Goal: Information Seeking & Learning: Learn about a topic

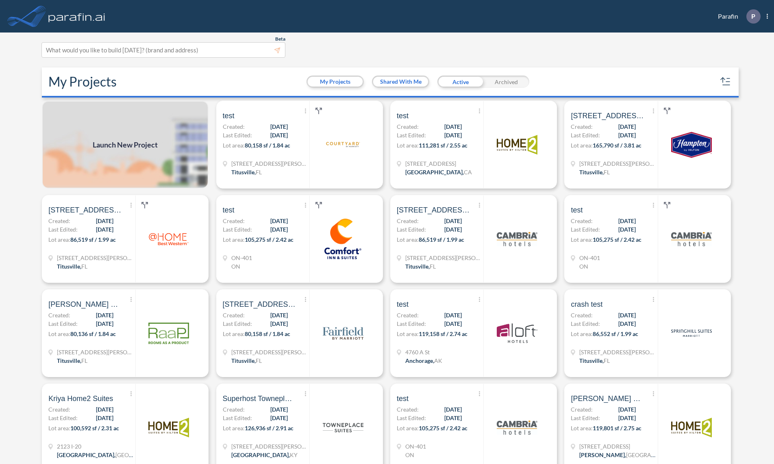
click at [557, 39] on section "Beta This experimental feature is still in beta. Help improve this by reporting…" at bounding box center [387, 249] width 697 height 432
click at [490, 162] on div at bounding box center [516, 145] width 67 height 86
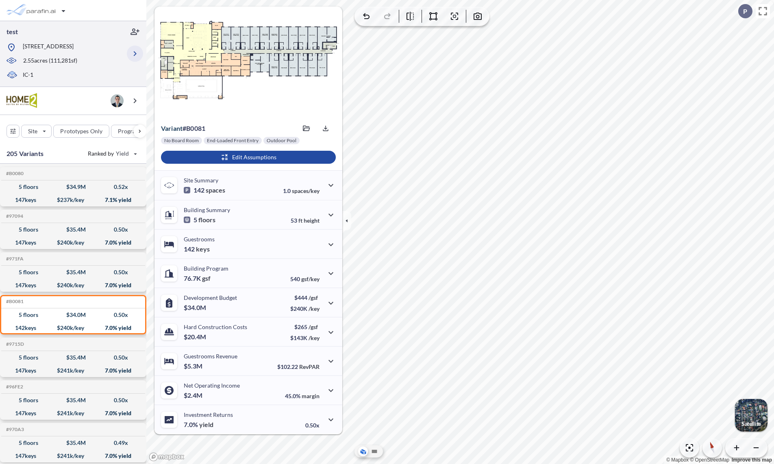
click at [130, 54] on icon "button" at bounding box center [135, 54] width 10 height 10
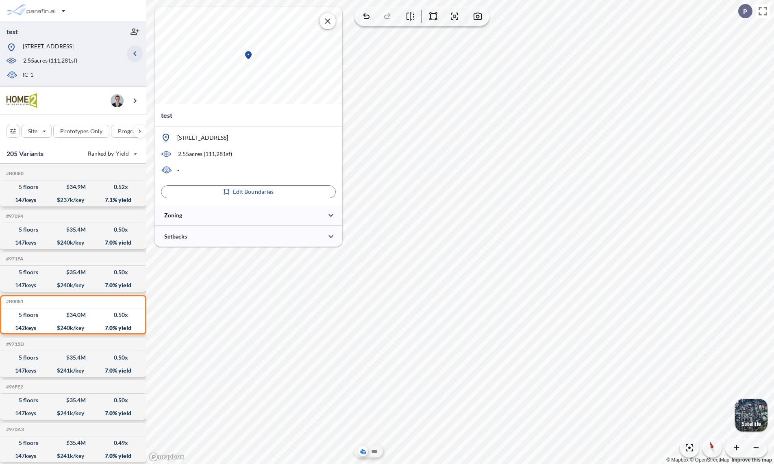
type input "***"
type input "*****"
click at [208, 215] on div at bounding box center [249, 215] width 188 height 21
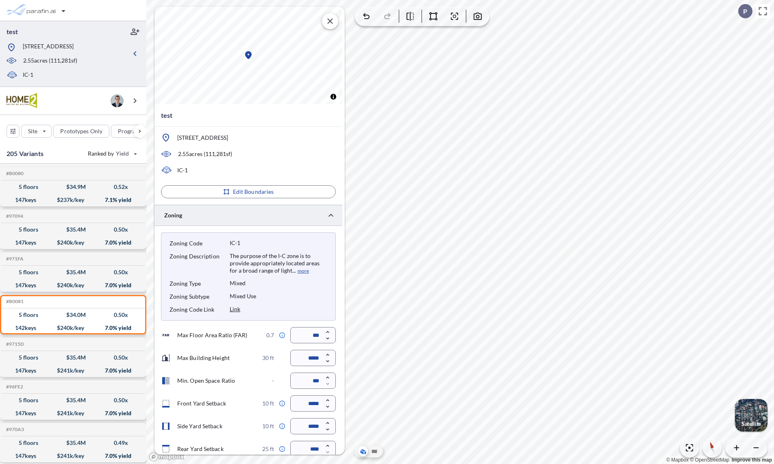
scroll to position [29, 0]
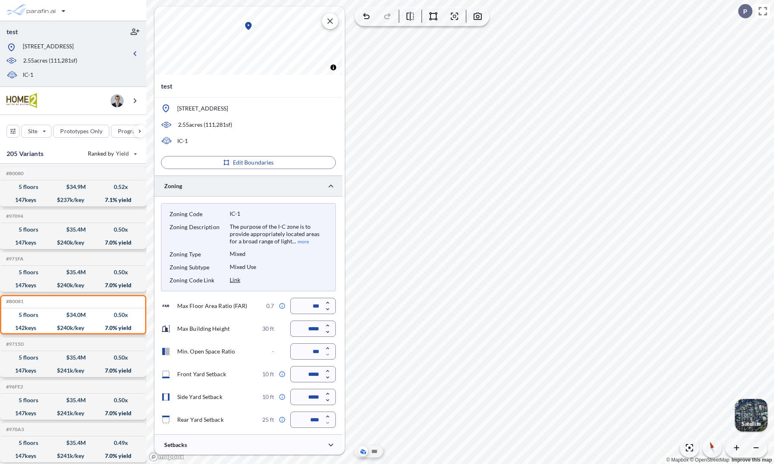
click at [296, 242] on button "more" at bounding box center [302, 241] width 13 height 7
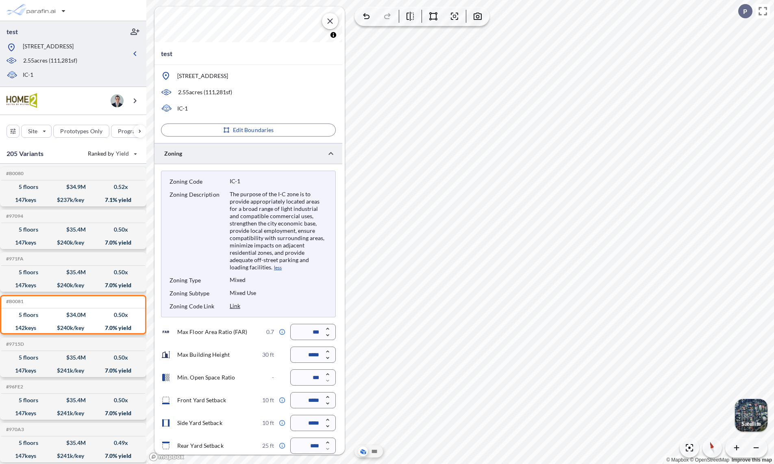
scroll to position [88, 0]
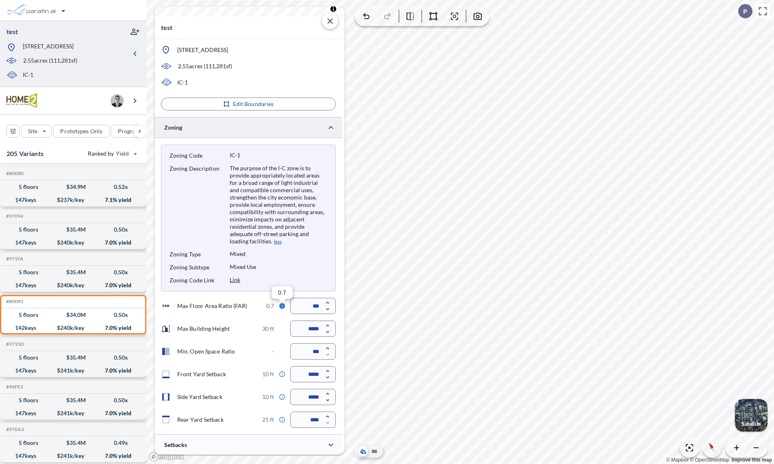
click at [315, 378] on input "*****" at bounding box center [313, 374] width 46 height 16
click at [305, 447] on div at bounding box center [249, 445] width 188 height 21
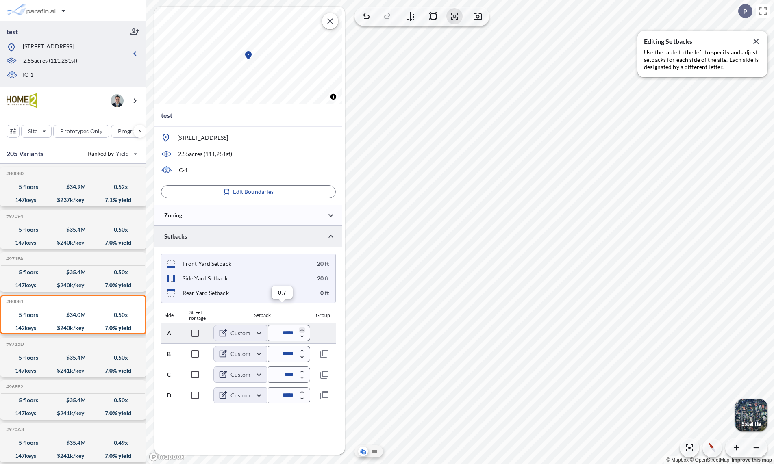
scroll to position [0, 0]
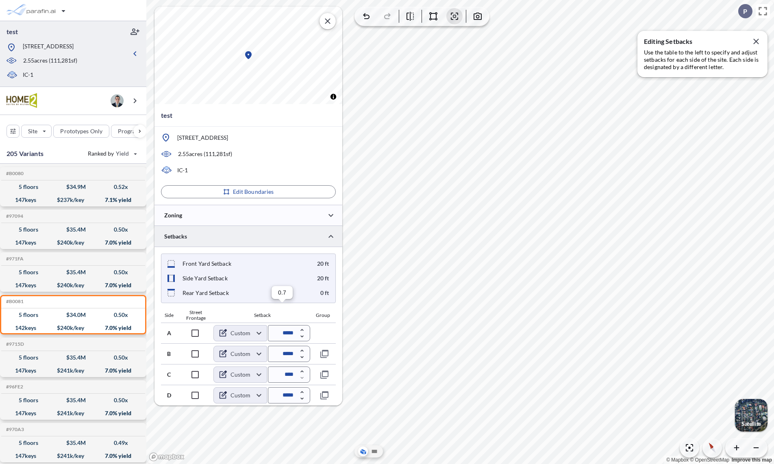
click at [236, 241] on div at bounding box center [249, 236] width 188 height 21
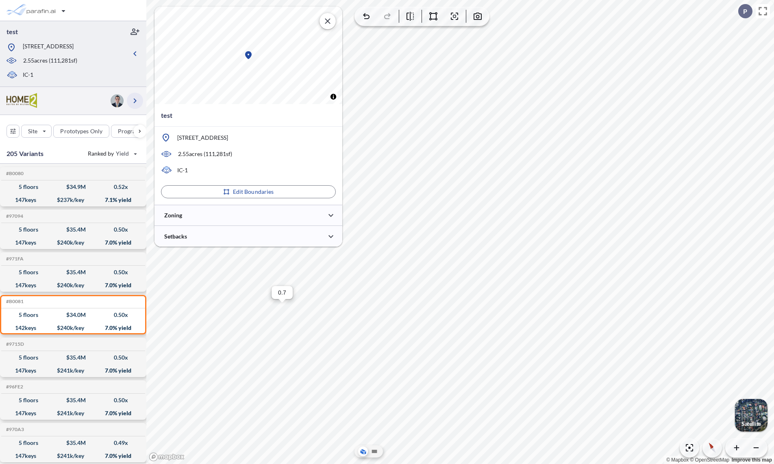
click at [135, 103] on icon "button" at bounding box center [135, 101] width 10 height 10
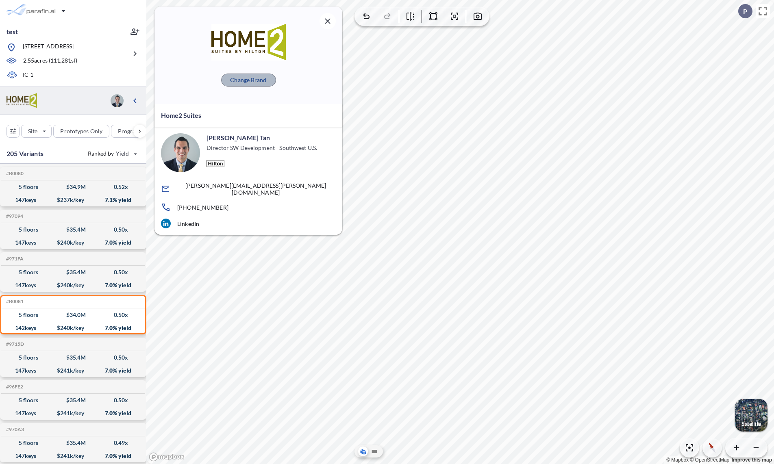
click at [259, 83] on p "Change Brand" at bounding box center [248, 80] width 36 height 8
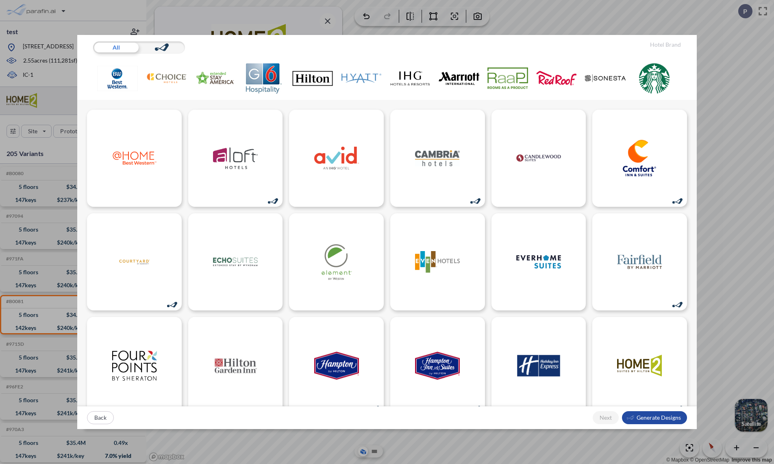
click at [450, 78] on img at bounding box center [459, 78] width 41 height 30
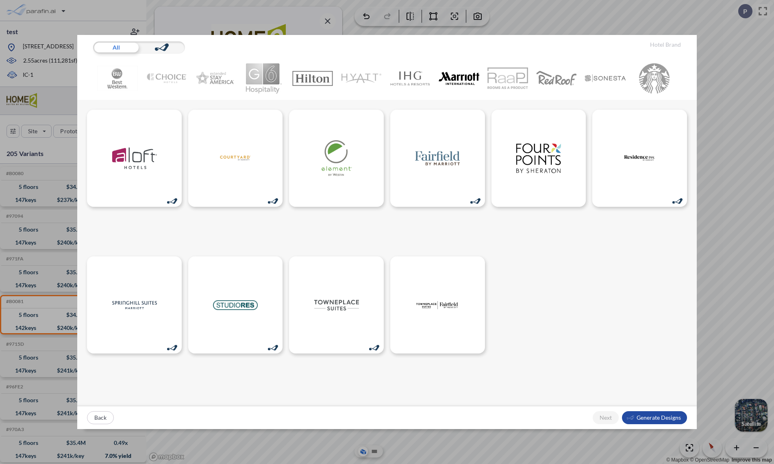
click at [362, 80] on img at bounding box center [361, 78] width 41 height 30
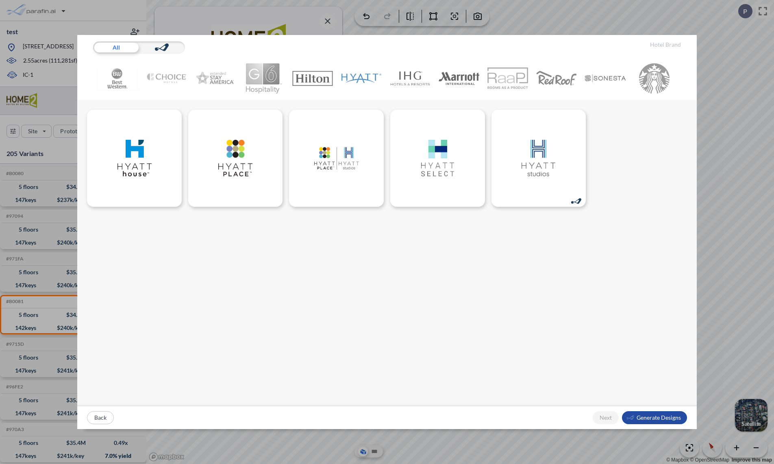
click at [312, 83] on img at bounding box center [312, 78] width 41 height 30
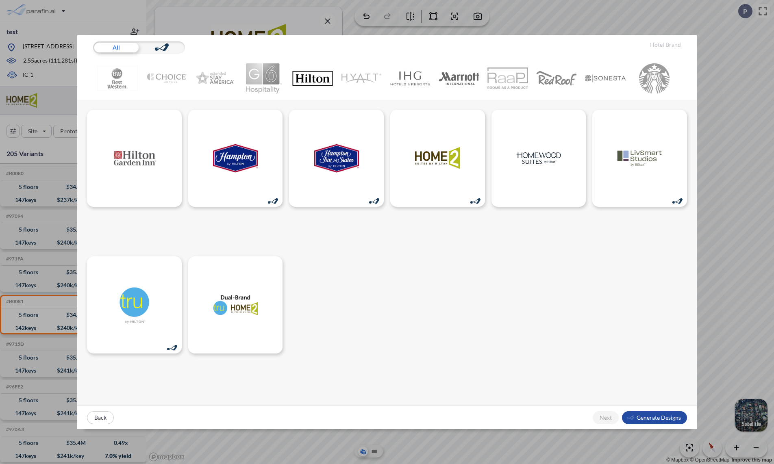
click at [574, 277] on div at bounding box center [386, 253] width 619 height 307
click at [572, 78] on img at bounding box center [556, 78] width 41 height 30
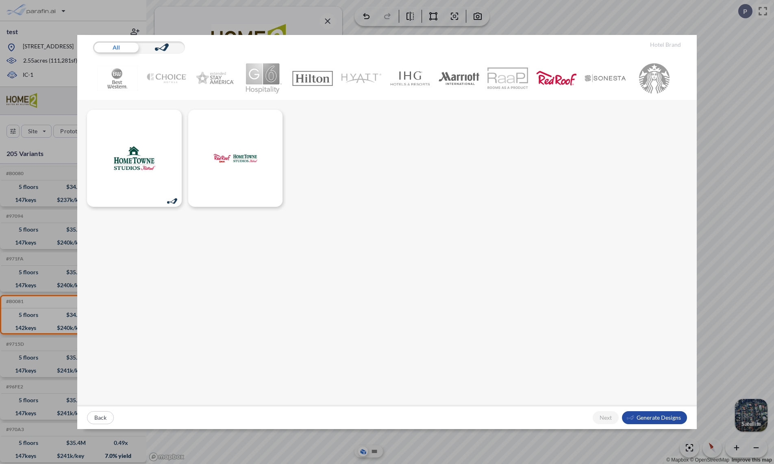
click at [173, 80] on img at bounding box center [166, 78] width 41 height 30
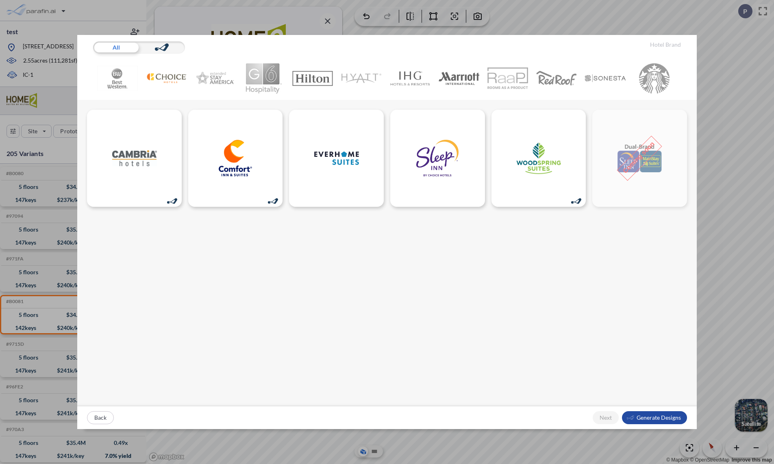
click at [416, 74] on img at bounding box center [410, 78] width 41 height 30
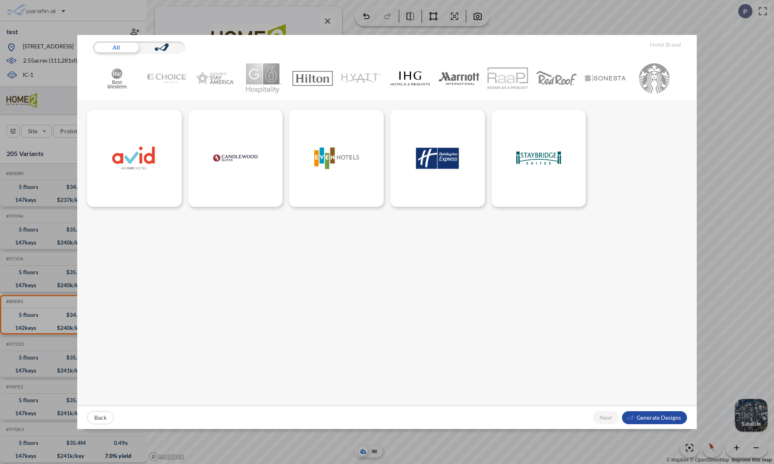
click at [716, 108] on div "All Hotel Brand Back Next Generate Designs" at bounding box center [387, 232] width 774 height 464
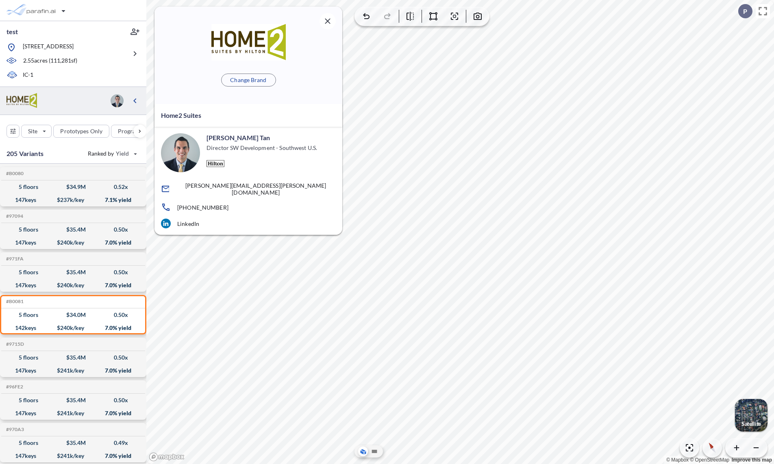
click at [746, 411] on div "button" at bounding box center [751, 415] width 33 height 33
click at [324, 22] on icon "button" at bounding box center [328, 21] width 10 height 10
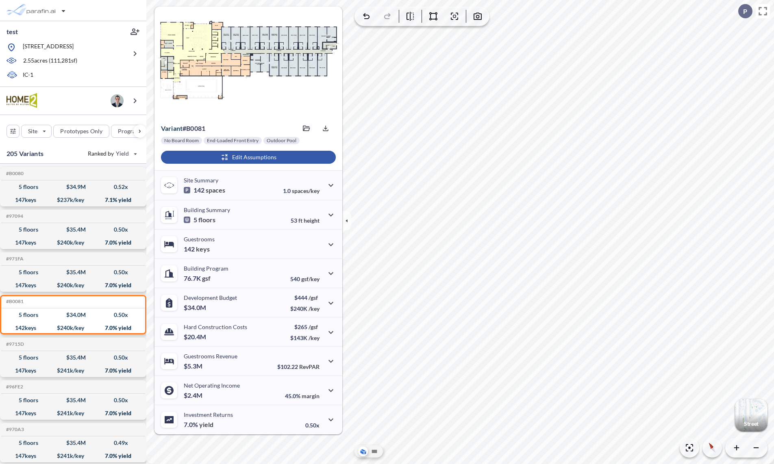
click at [264, 160] on div "button" at bounding box center [248, 157] width 175 height 13
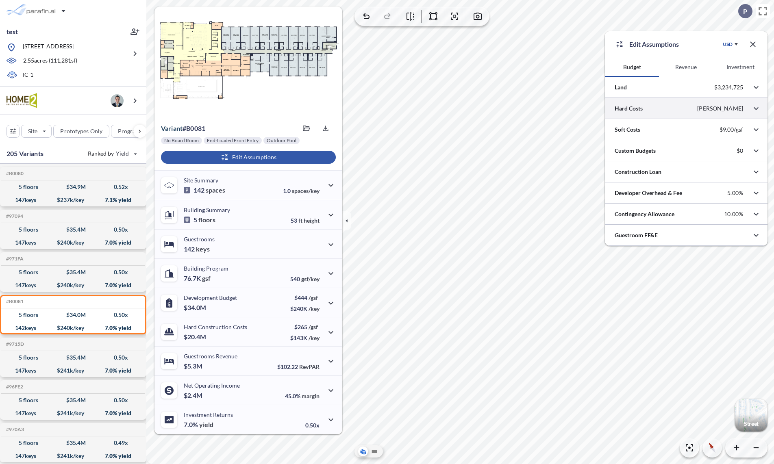
click at [683, 114] on div at bounding box center [686, 108] width 163 height 21
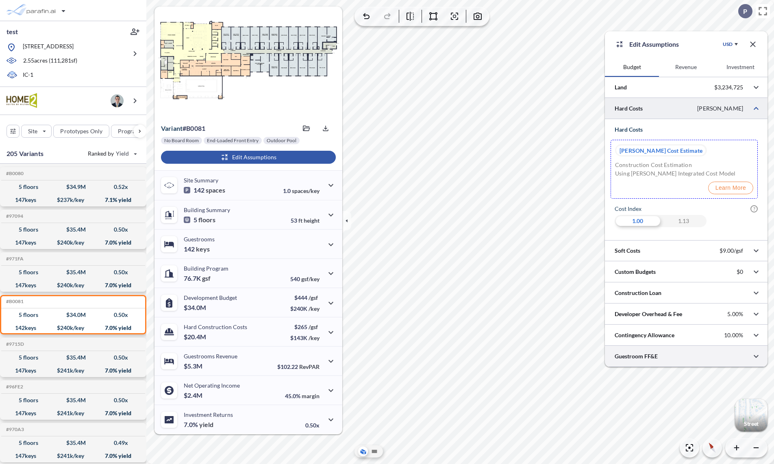
click at [655, 353] on div at bounding box center [686, 356] width 163 height 21
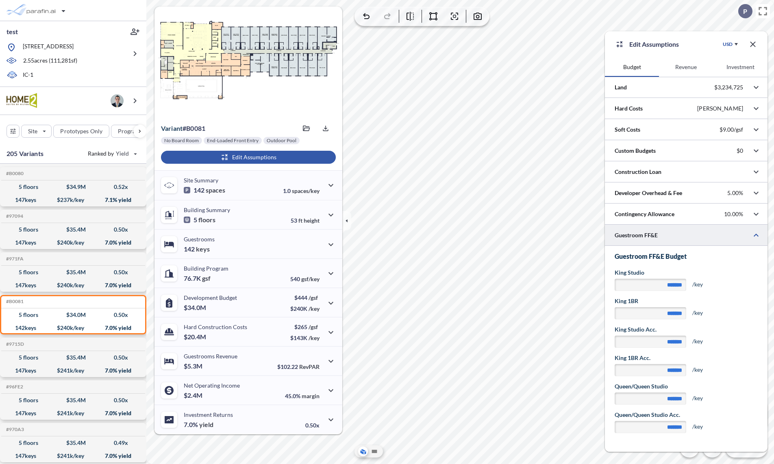
click at [752, 46] on icon "button" at bounding box center [752, 43] width 5 height 5
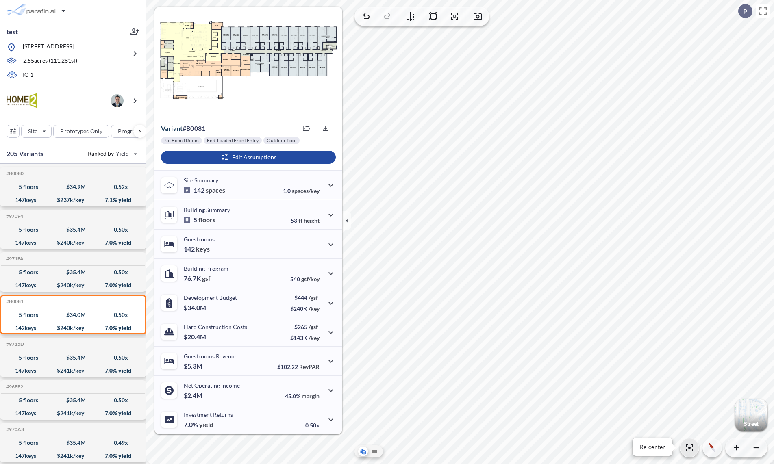
click at [692, 448] on icon "button" at bounding box center [690, 448] width 10 height 10
click at [50, 15] on div "button" at bounding box center [37, 10] width 68 height 16
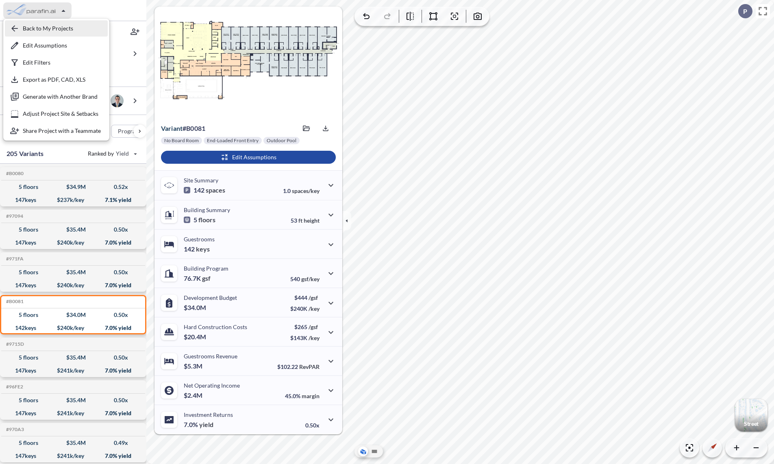
click at [44, 27] on div "button" at bounding box center [56, 28] width 103 height 16
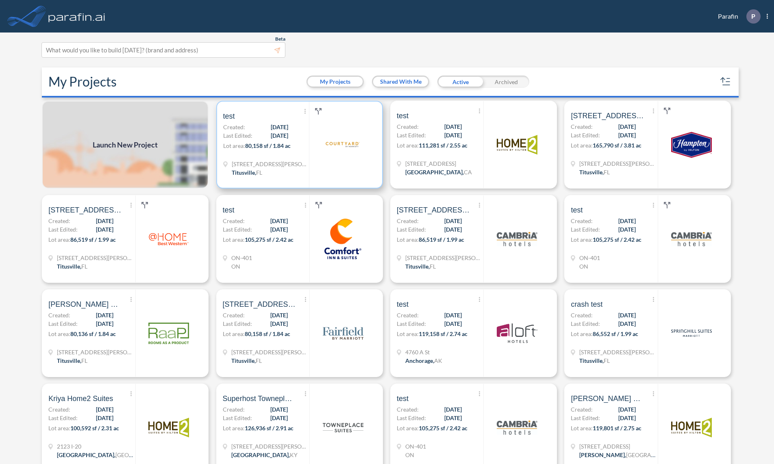
click at [289, 146] on span "80,158 sf / 1.84 ac" at bounding box center [268, 145] width 46 height 7
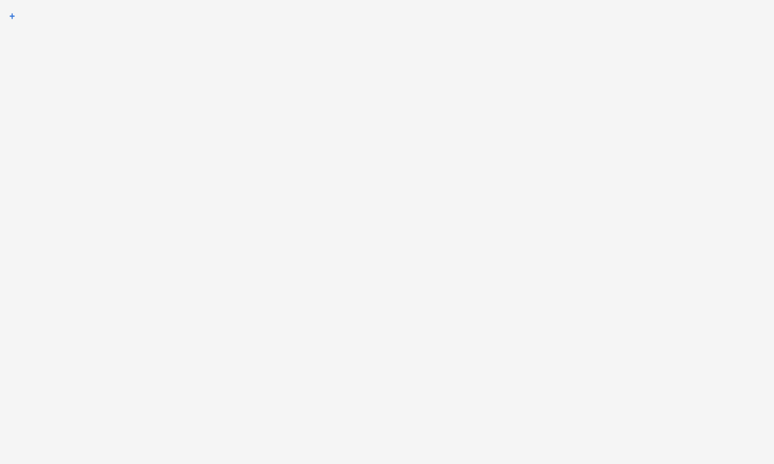
drag, startPoint x: 289, startPoint y: 146, endPoint x: 296, endPoint y: 142, distance: 8.0
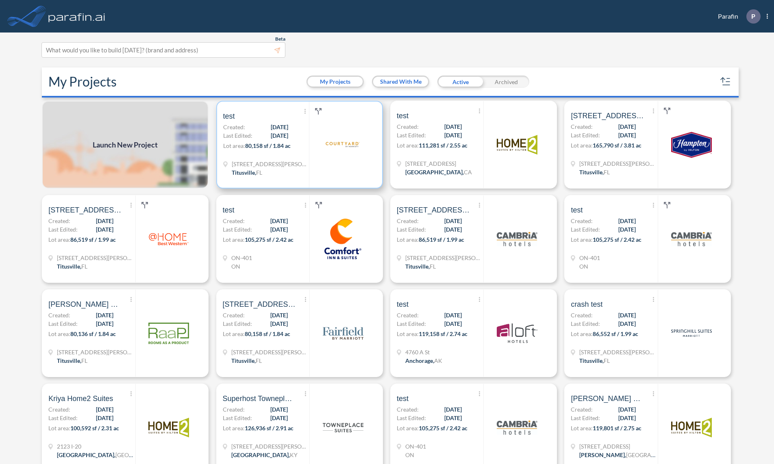
click at [299, 144] on p "Lot area: 80,158 sf / 1.84 ac" at bounding box center [266, 147] width 86 height 12
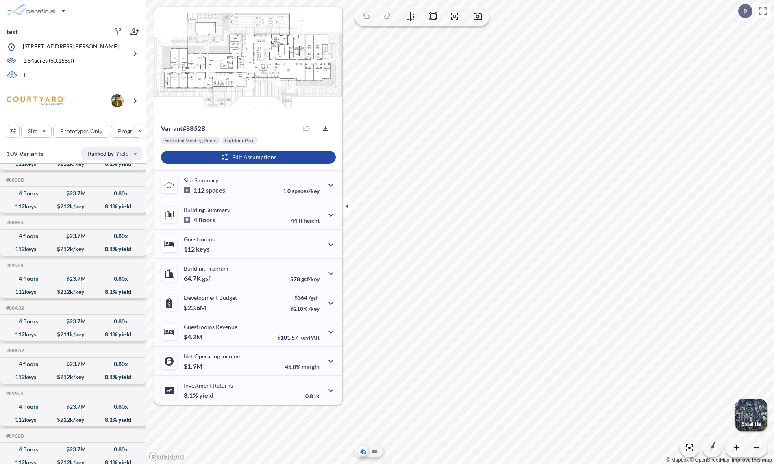
scroll to position [1171, 0]
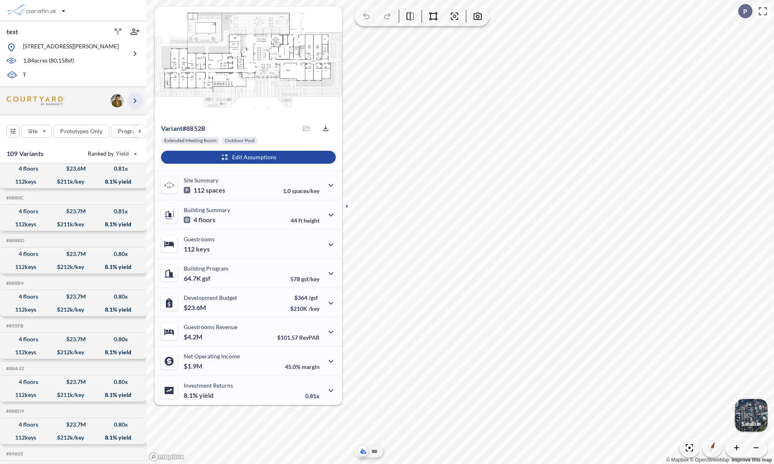
click at [135, 103] on icon "button" at bounding box center [135, 101] width 10 height 10
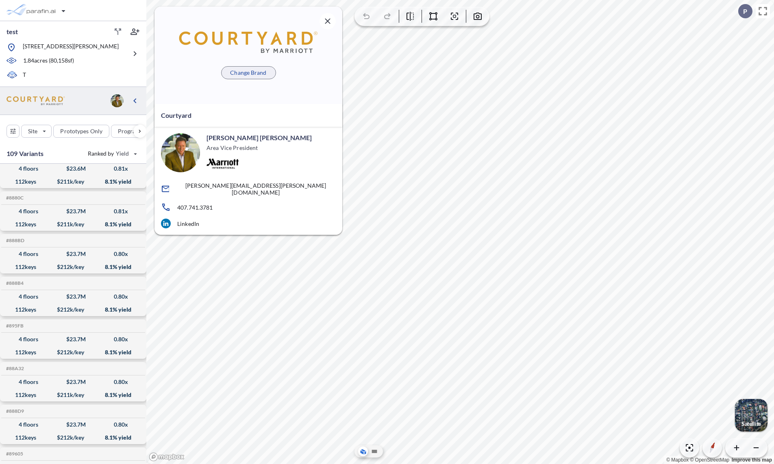
click at [257, 72] on p "Change Brand" at bounding box center [248, 73] width 36 height 8
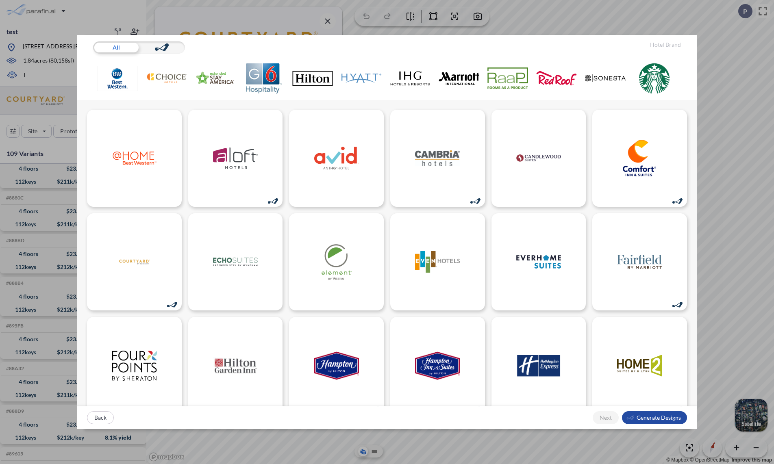
click at [472, 73] on img at bounding box center [459, 78] width 41 height 30
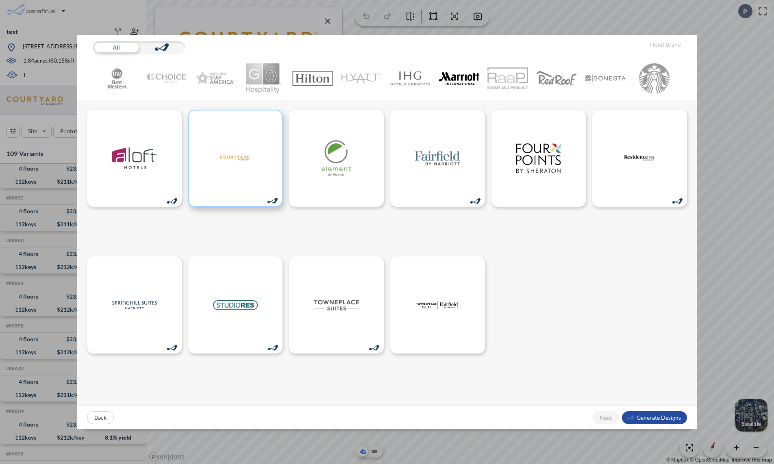
click at [244, 145] on img at bounding box center [235, 158] width 45 height 37
click at [656, 420] on div "button" at bounding box center [654, 417] width 65 height 13
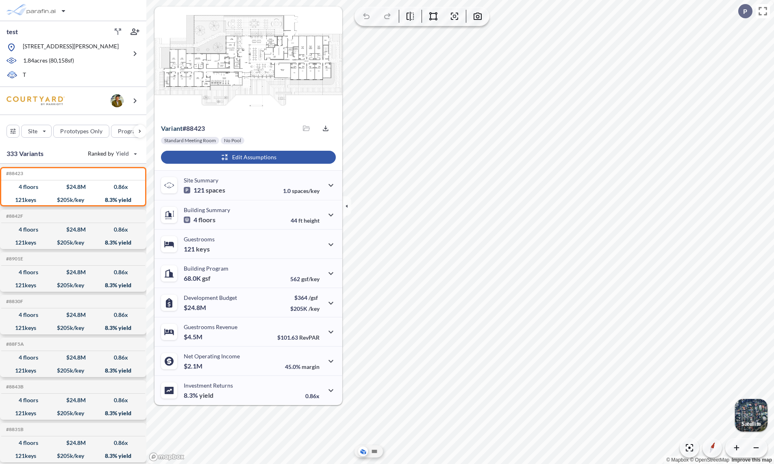
click at [247, 161] on div "button" at bounding box center [248, 157] width 175 height 13
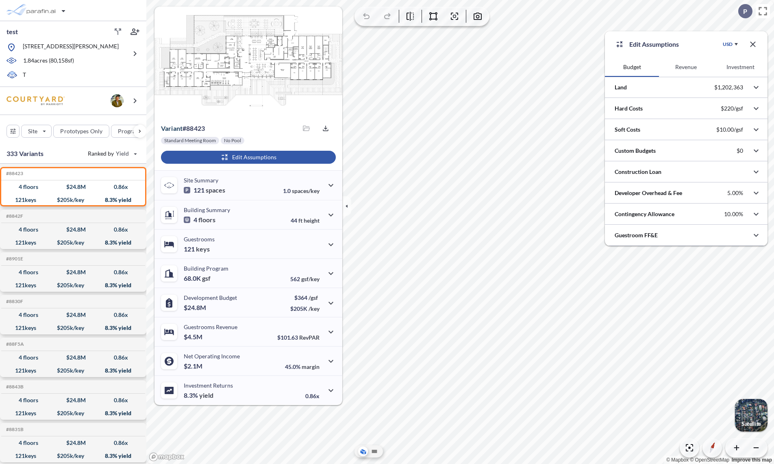
click at [272, 153] on div "button" at bounding box center [248, 157] width 175 height 13
click at [753, 46] on icon "button" at bounding box center [753, 44] width 10 height 10
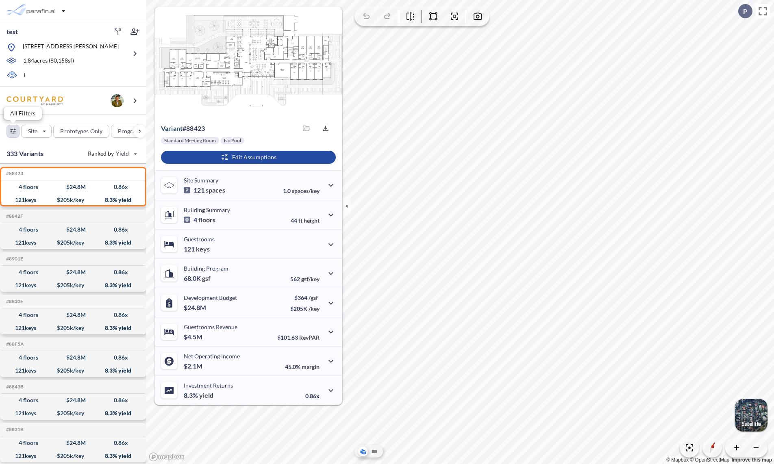
click at [15, 133] on div "button" at bounding box center [13, 131] width 12 height 12
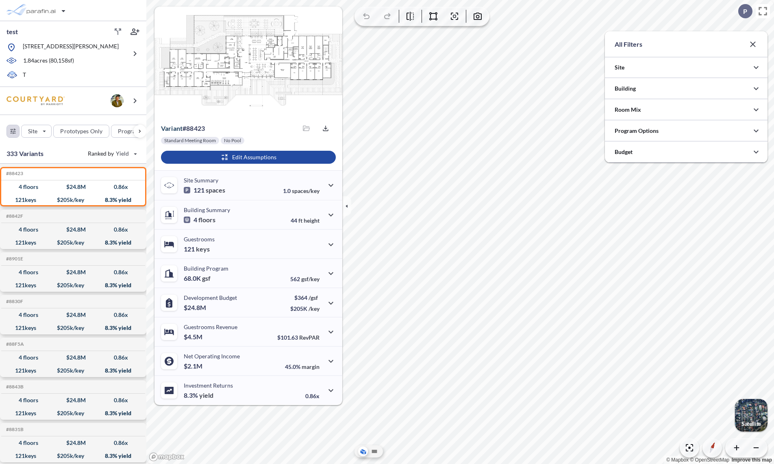
scroll to position [406586, 406423]
click at [657, 91] on div at bounding box center [686, 88] width 163 height 21
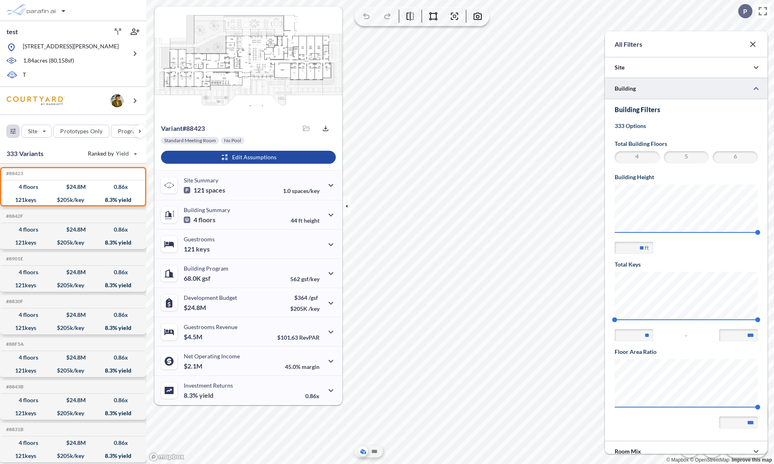
scroll to position [0, 0]
click at [686, 158] on span "5" at bounding box center [686, 157] width 43 height 10
click at [737, 158] on span "6" at bounding box center [735, 157] width 43 height 10
click at [773, 335] on div "All Filters Site Site Program Parking: **** spaces per key + * additional space…" at bounding box center [460, 232] width 628 height 464
type input "***"
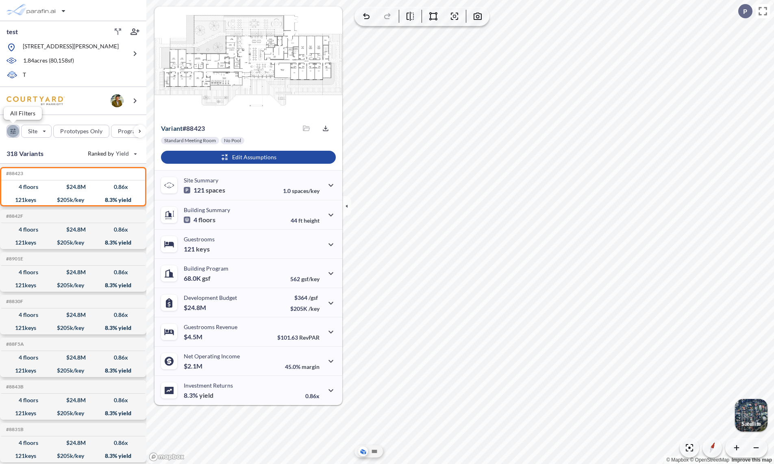
click at [15, 131] on div "button" at bounding box center [13, 131] width 12 height 12
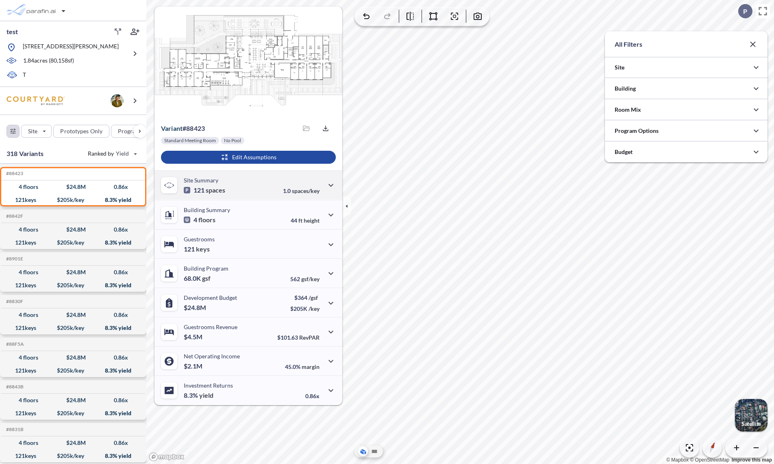
scroll to position [406586, 406423]
click at [636, 107] on div at bounding box center [686, 109] width 163 height 21
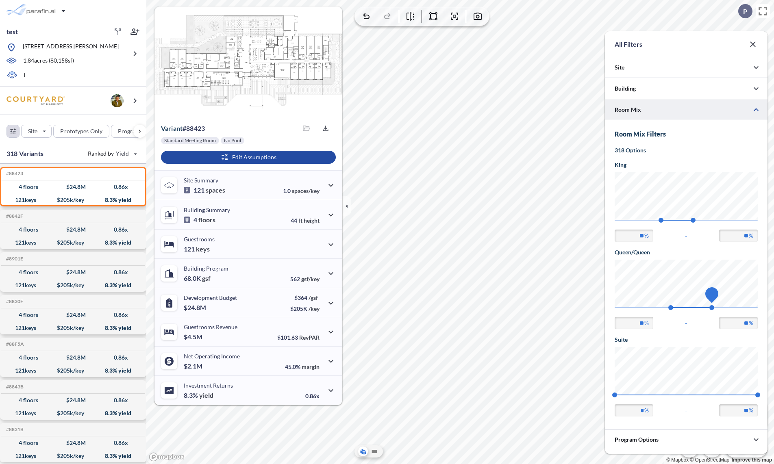
click at [696, 220] on span "72" at bounding box center [693, 220] width 5 height 5
type input "**"
drag, startPoint x: 661, startPoint y: 218, endPoint x: 712, endPoint y: 307, distance: 102.7
click at [659, 218] on span "65" at bounding box center [661, 220] width 5 height 5
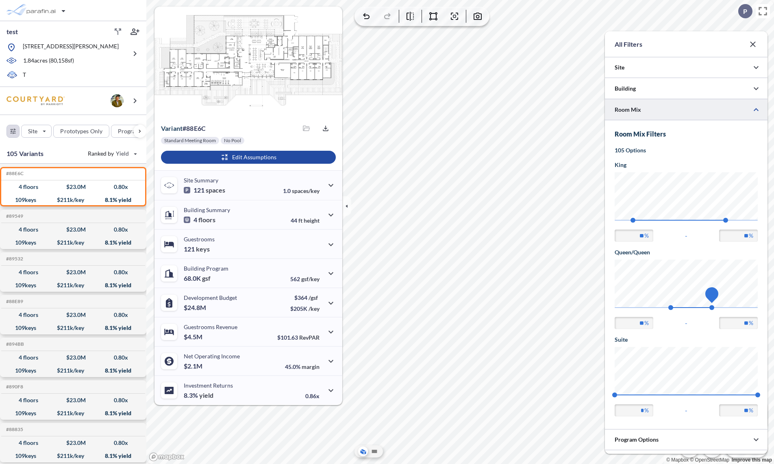
type input "**"
click at [714, 307] on span "30" at bounding box center [711, 307] width 5 height 5
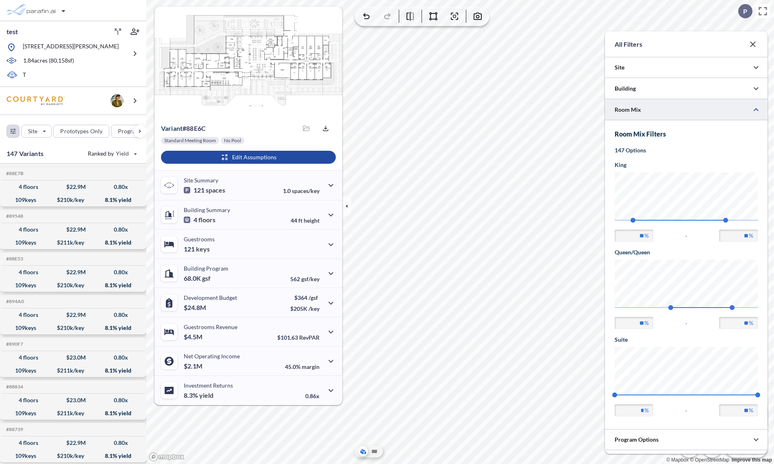
type input "**"
click at [668, 309] on span "22" at bounding box center [670, 307] width 5 height 5
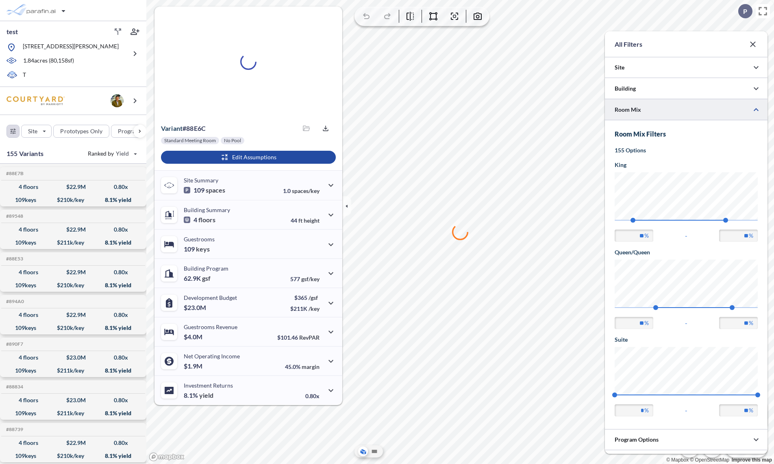
type input "**"
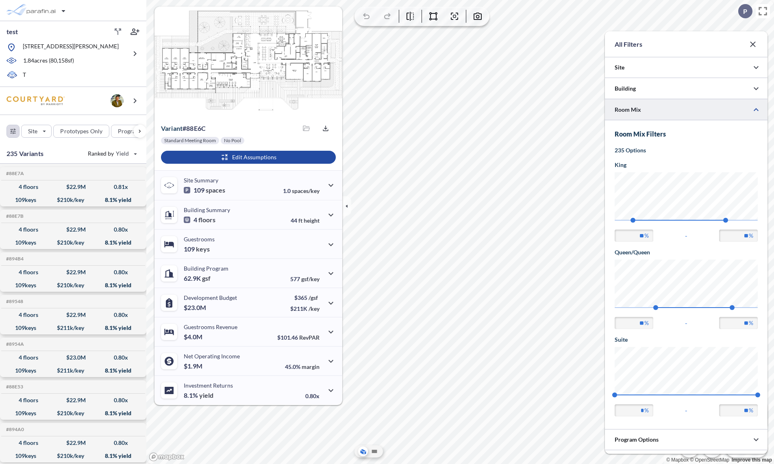
click at [754, 47] on icon "button" at bounding box center [753, 44] width 10 height 10
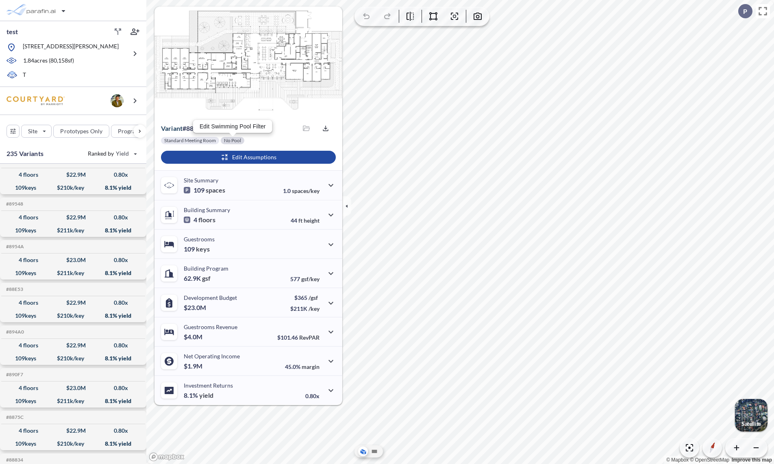
click at [228, 140] on div at bounding box center [233, 140] width 24 height 7
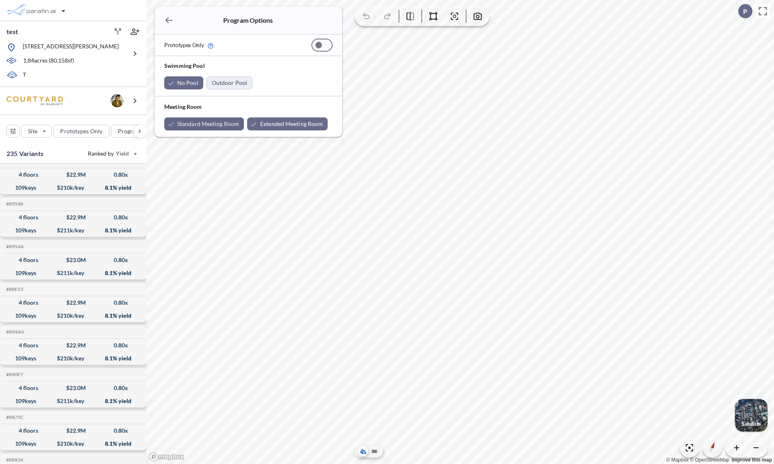
drag, startPoint x: 223, startPoint y: 122, endPoint x: 228, endPoint y: 82, distance: 40.1
click at [223, 122] on div "button" at bounding box center [204, 124] width 80 height 13
click at [228, 81] on div "button" at bounding box center [229, 83] width 45 height 12
click at [189, 81] on div "button" at bounding box center [183, 82] width 39 height 13
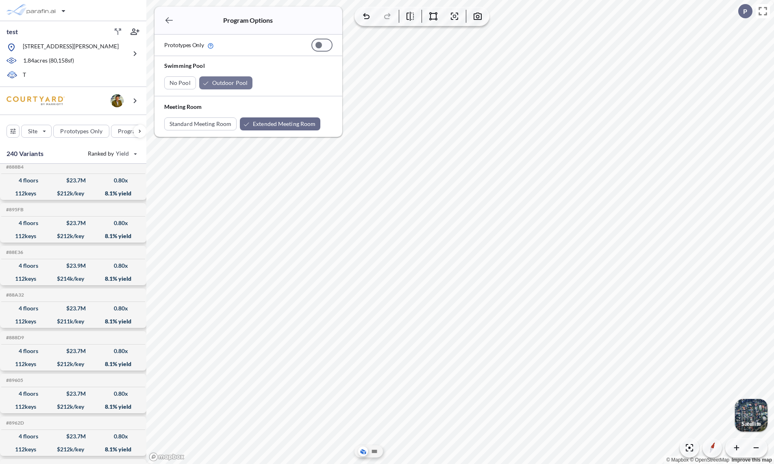
click at [163, 20] on button "button" at bounding box center [169, 20] width 16 height 16
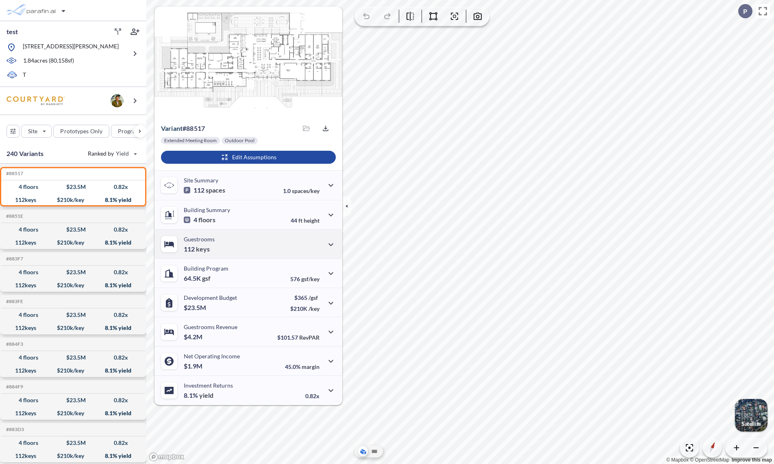
click at [228, 242] on div "Guestrooms 112 keys" at bounding box center [249, 243] width 188 height 29
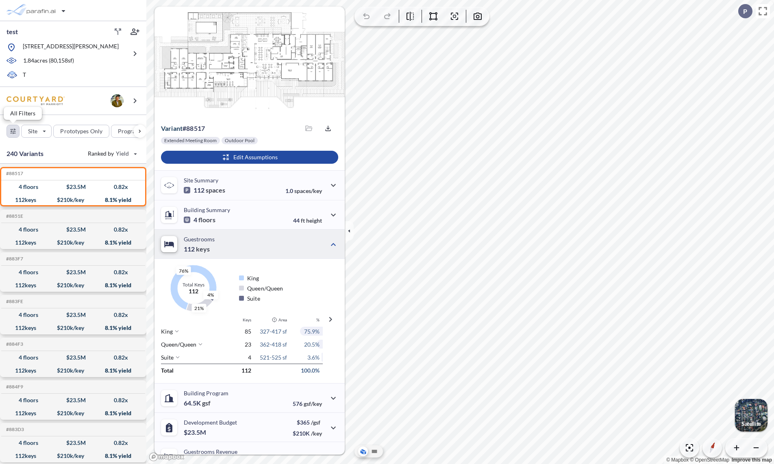
click at [15, 133] on div "button" at bounding box center [13, 131] width 12 height 12
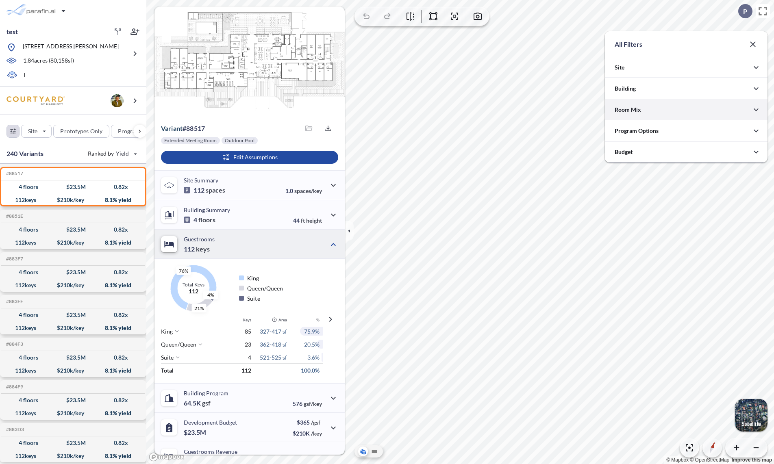
click at [648, 104] on div at bounding box center [686, 109] width 163 height 21
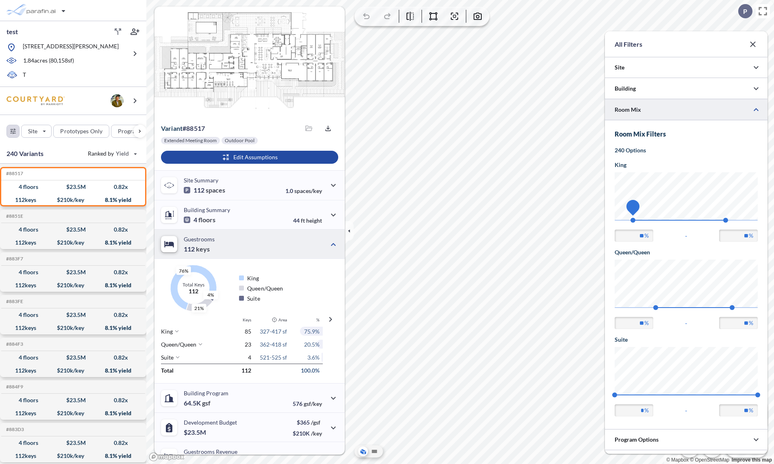
click at [633, 219] on span "59" at bounding box center [633, 220] width 5 height 5
type input "**"
drag, startPoint x: 727, startPoint y: 220, endPoint x: 675, endPoint y: 219, distance: 52.9
click at [675, 219] on span "68" at bounding box center [674, 220] width 5 height 5
click at [653, 308] on span "19" at bounding box center [655, 307] width 5 height 5
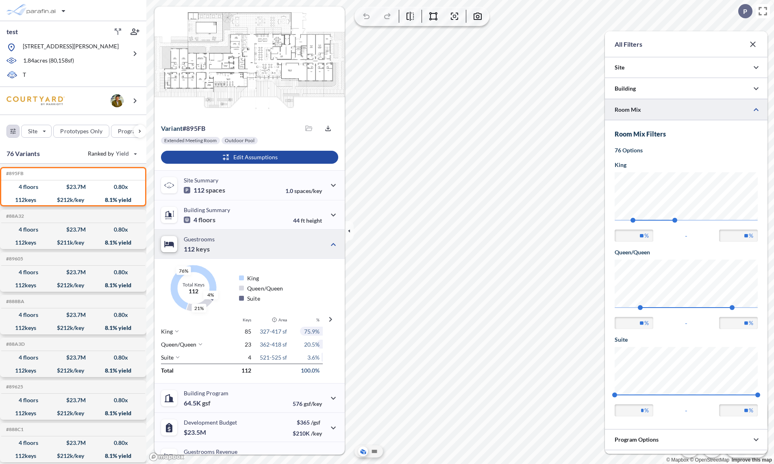
type input "**"
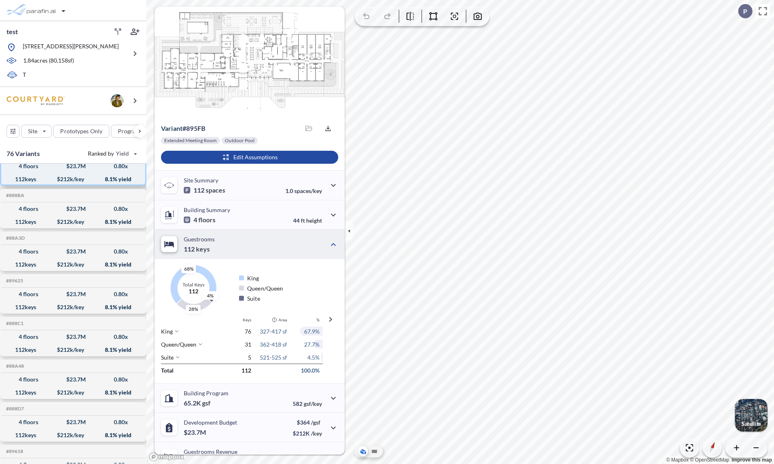
scroll to position [0, 0]
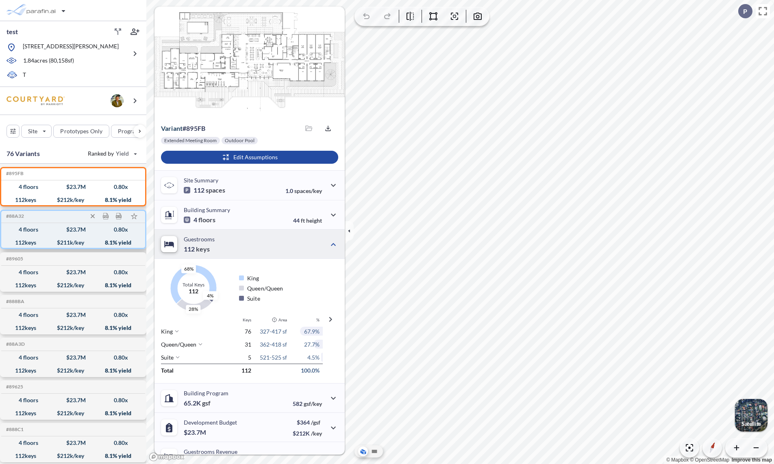
click at [46, 233] on div "4 floors $ 23.7 M 0.80 x" at bounding box center [72, 229] width 137 height 13
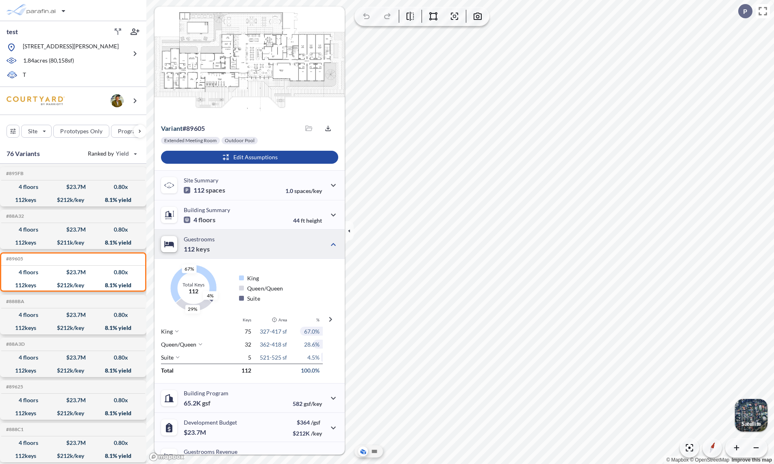
click at [50, 319] on div "4 floors $ 23.7 M 0.80 x" at bounding box center [72, 315] width 137 height 13
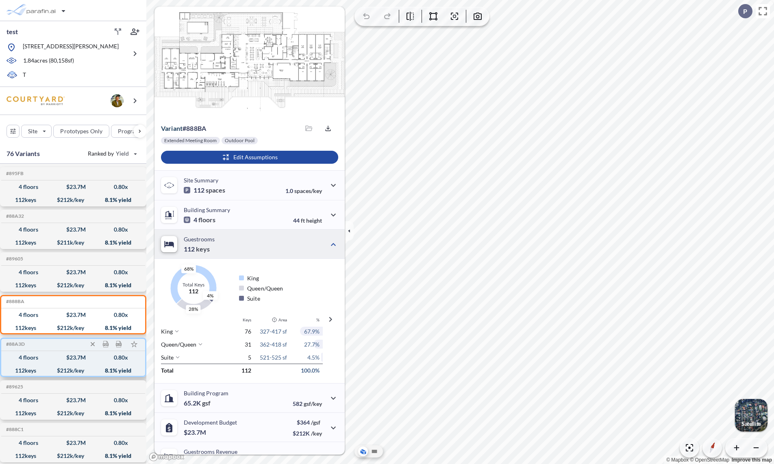
click at [55, 366] on div "112 keys $ 212 k/key 8.1 % yield" at bounding box center [72, 370] width 137 height 13
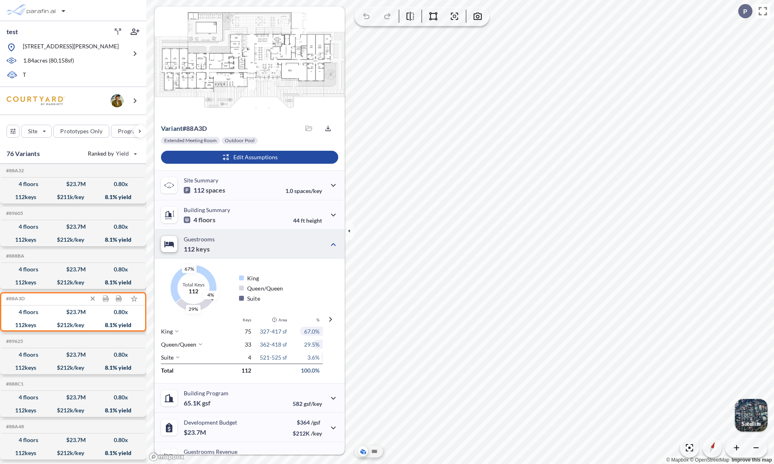
scroll to position [95, 0]
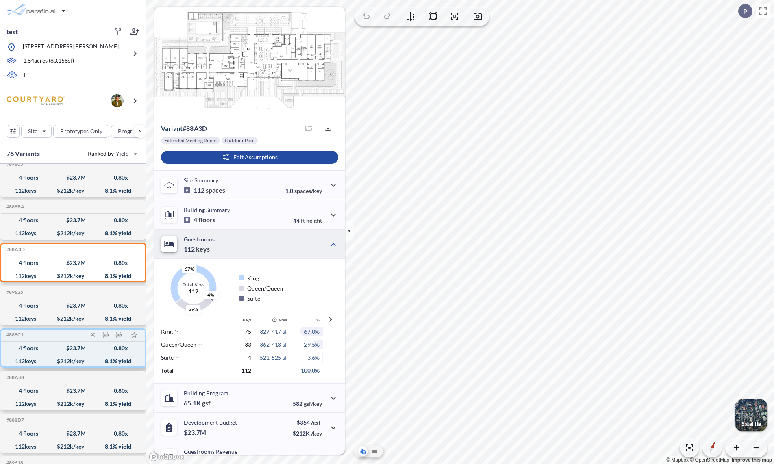
click at [49, 302] on div "4 floors $ 23.7 M 0.80 x" at bounding box center [72, 305] width 137 height 13
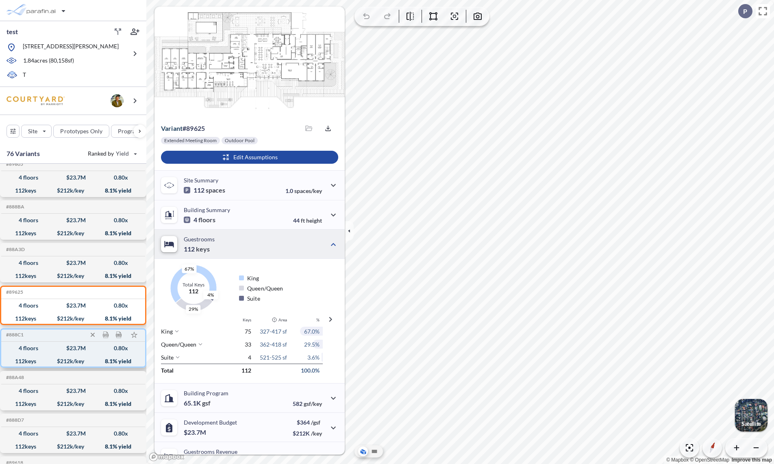
scroll to position [98, 0]
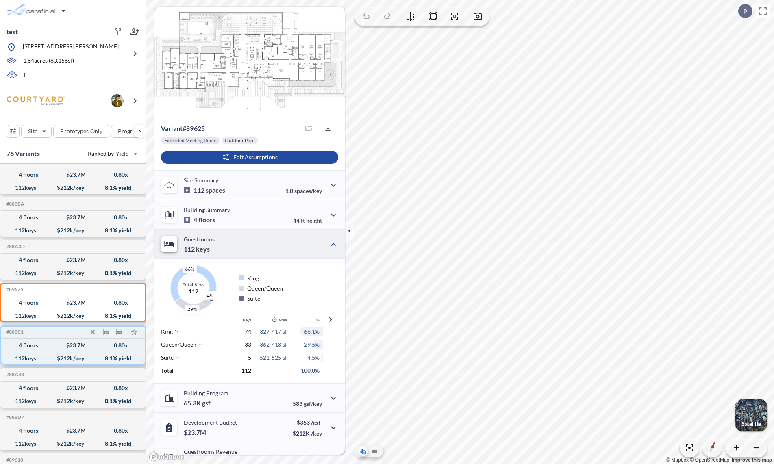
click at [36, 359] on div "112 keys" at bounding box center [25, 359] width 21 height 0
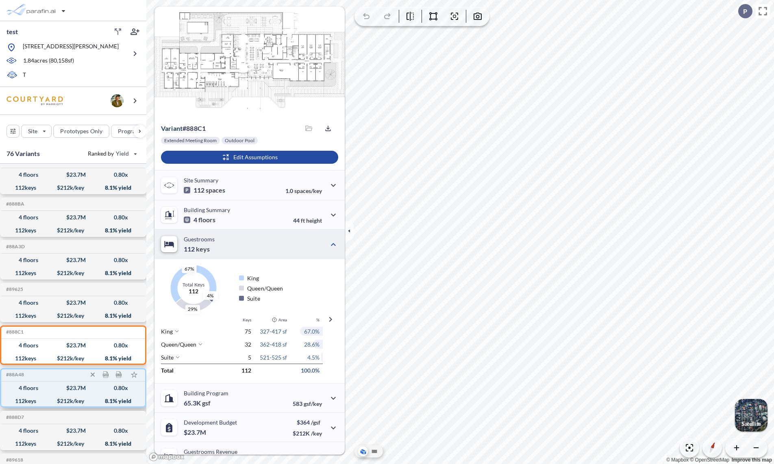
click at [28, 388] on div "4 floors" at bounding box center [29, 388] width 20 height 0
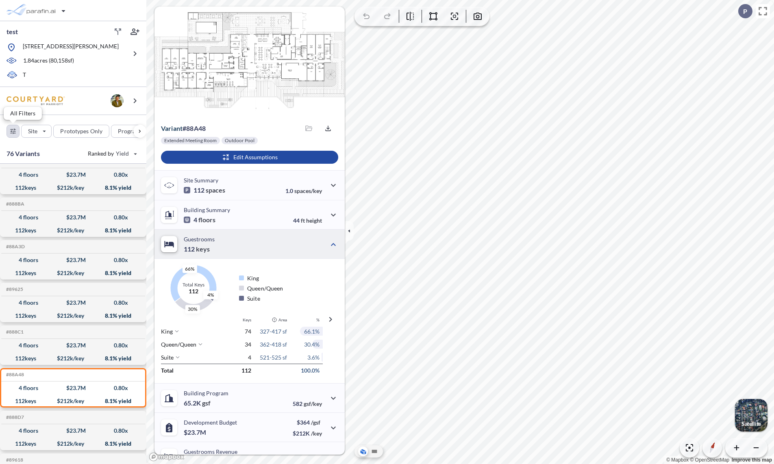
click at [17, 133] on div "button" at bounding box center [13, 131] width 12 height 12
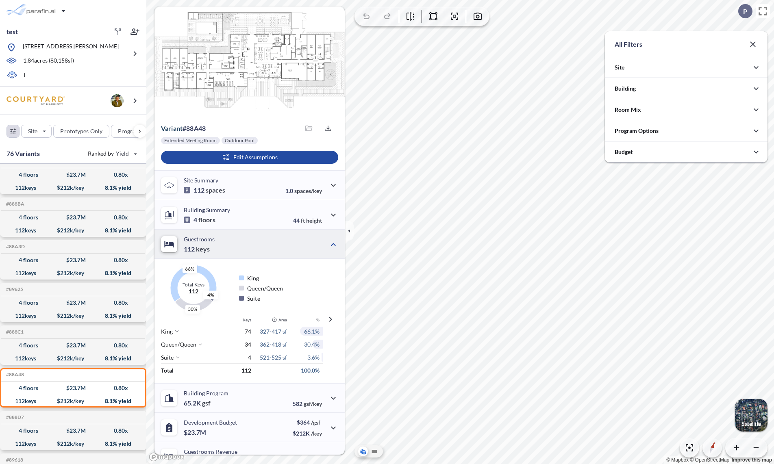
scroll to position [406586, 406423]
click at [654, 128] on div at bounding box center [686, 130] width 163 height 21
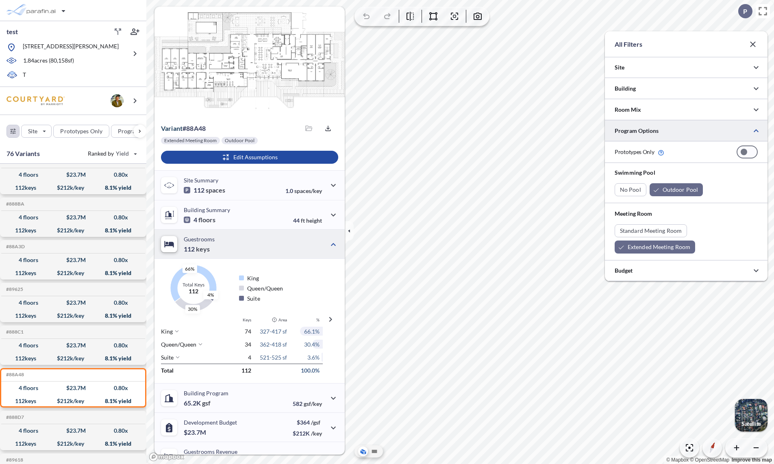
click at [654, 128] on div at bounding box center [686, 130] width 163 height 21
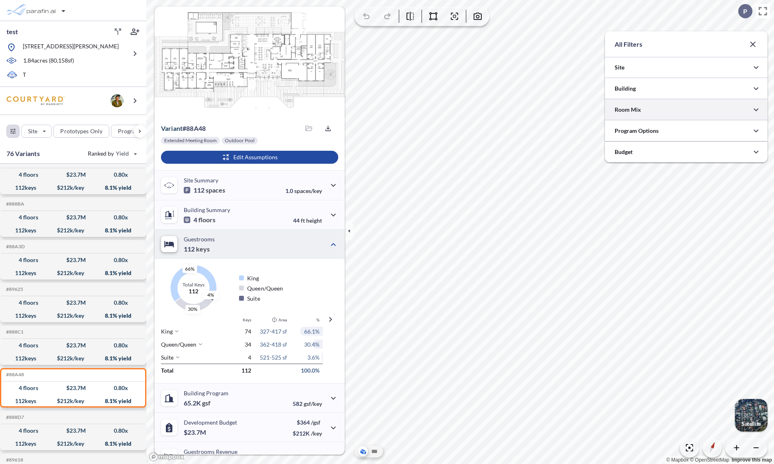
click at [649, 115] on div at bounding box center [686, 109] width 163 height 21
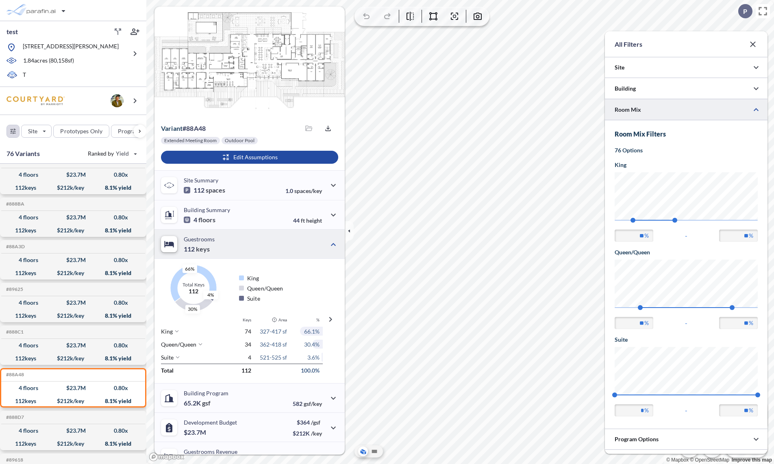
scroll to position [0, 0]
type input "**"
drag, startPoint x: 677, startPoint y: 220, endPoint x: 683, endPoint y: 219, distance: 6.9
click at [683, 219] on span "70" at bounding box center [683, 220] width 5 height 5
drag, startPoint x: 634, startPoint y: 220, endPoint x: 676, endPoint y: 220, distance: 42.3
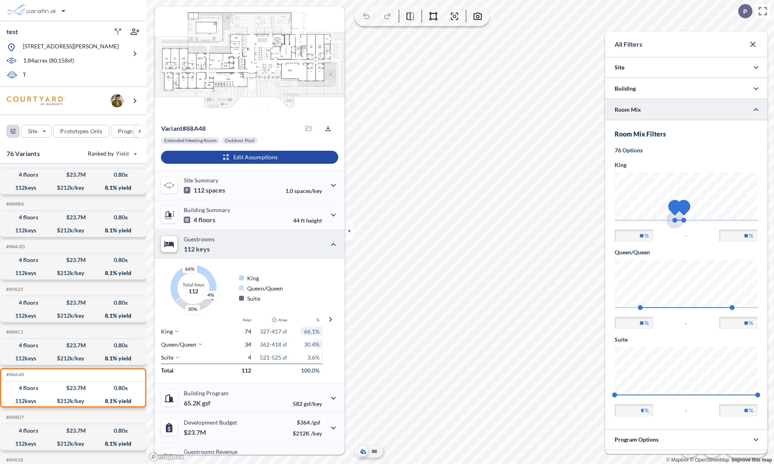
click at [676, 220] on span "68 70" at bounding box center [686, 223] width 143 height 6
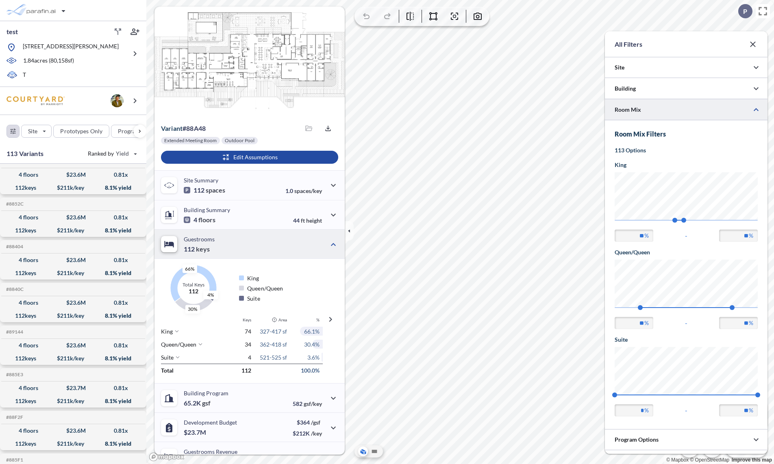
scroll to position [694, 0]
drag, startPoint x: 674, startPoint y: 220, endPoint x: 678, endPoint y: 221, distance: 4.1
click at [678, 221] on span "68 70" at bounding box center [686, 223] width 143 height 6
type input "**"
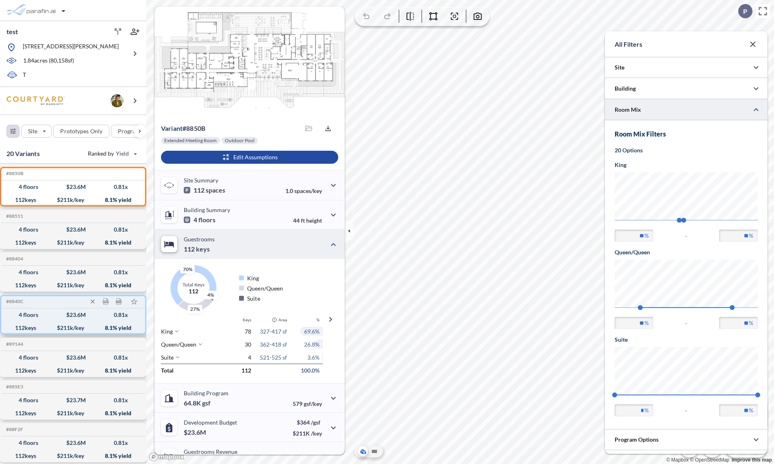
scroll to position [130, 0]
type input "**"
drag, startPoint x: 733, startPoint y: 307, endPoint x: 685, endPoint y: 307, distance: 48.8
click at [685, 307] on span "25" at bounding box center [686, 307] width 5 height 5
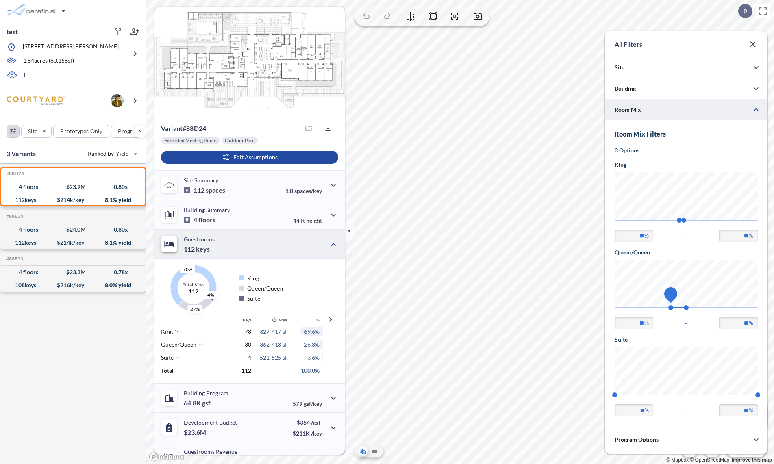
type input "**"
drag, startPoint x: 641, startPoint y: 307, endPoint x: 675, endPoint y: 308, distance: 34.2
click at [675, 308] on span "23" at bounding box center [676, 307] width 5 height 5
click at [76, 355] on div "#88D24 Development Report Design Report 4 floors $ 23.9 M 0.80 x 112 keys $ 214…" at bounding box center [73, 314] width 146 height 300
click at [39, 192] on div "4 floors $ 23.9 M 0.80 x" at bounding box center [72, 187] width 137 height 13
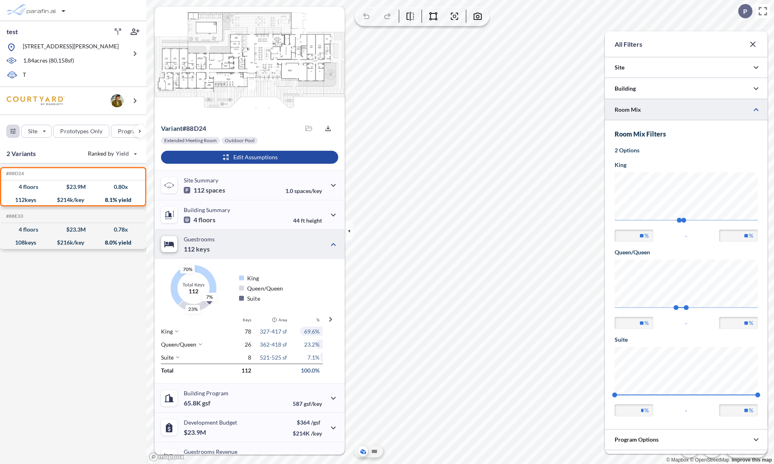
click at [753, 46] on icon "button" at bounding box center [753, 44] width 10 height 10
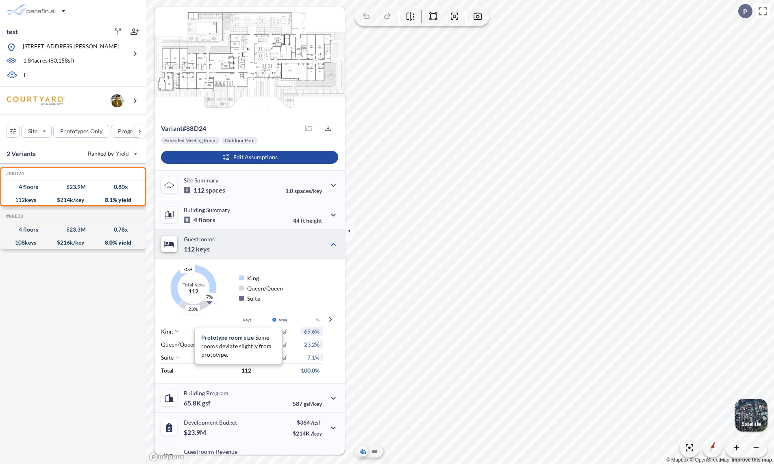
click at [49, 309] on div "#88D24 Development Report Design Report 4 floors $ 23.9 M 0.80 x 112 keys $ 214…" at bounding box center [73, 314] width 146 height 300
click at [15, 132] on div "button" at bounding box center [13, 131] width 12 height 12
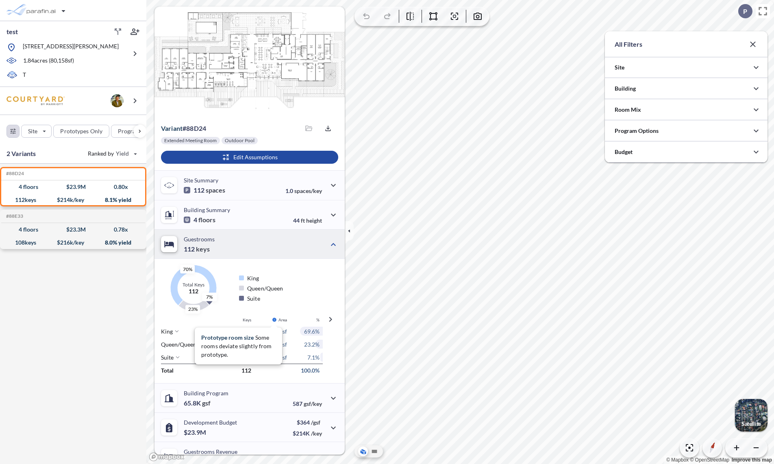
scroll to position [406586, 406423]
click at [651, 89] on div at bounding box center [686, 88] width 163 height 21
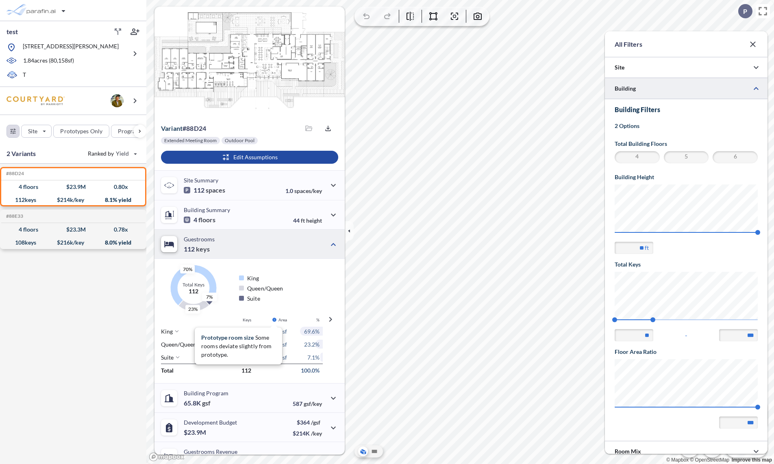
scroll to position [336, 163]
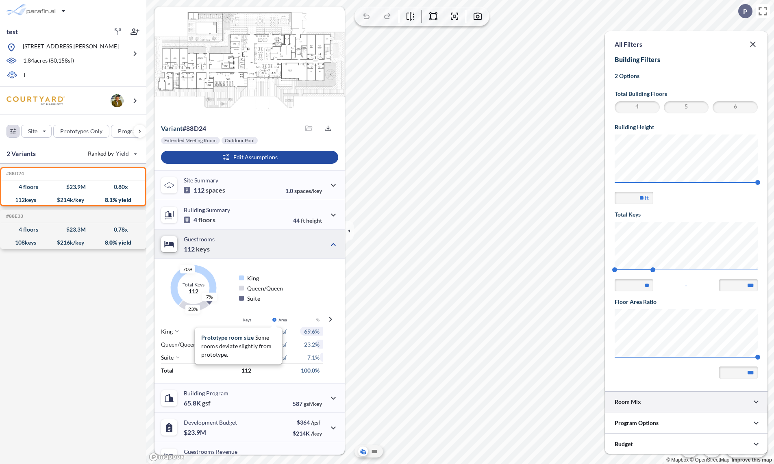
click at [634, 395] on div at bounding box center [686, 402] width 163 height 21
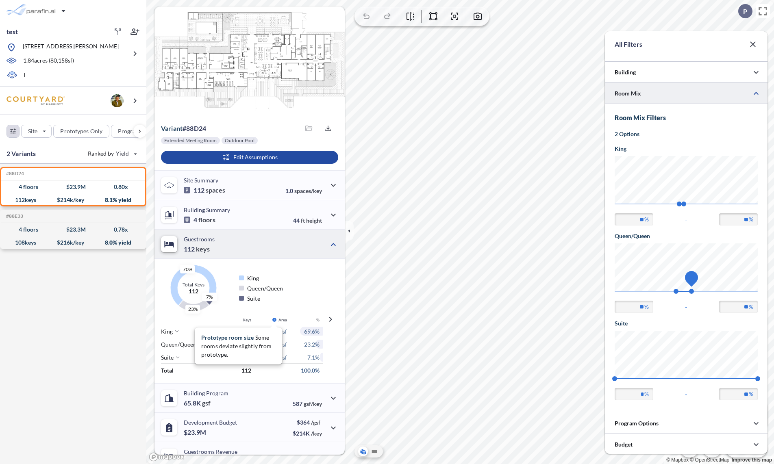
type input "**"
drag, startPoint x: 688, startPoint y: 289, endPoint x: 693, endPoint y: 289, distance: 5.3
click at [693, 289] on span "26" at bounding box center [691, 291] width 5 height 5
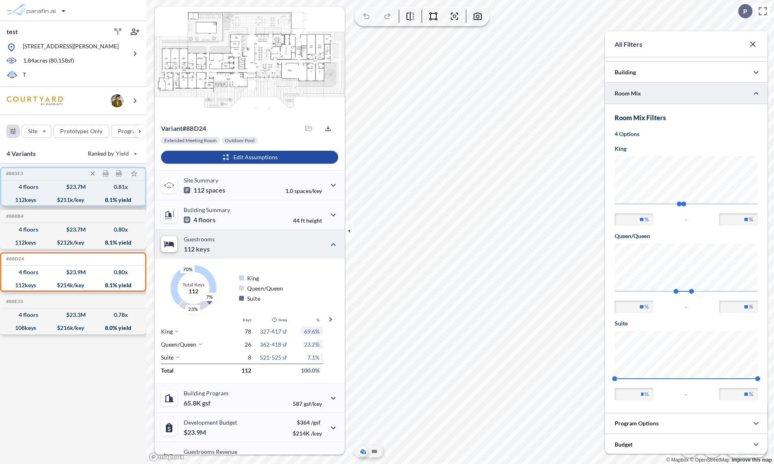
click at [24, 187] on div "4 floors" at bounding box center [29, 187] width 20 height 0
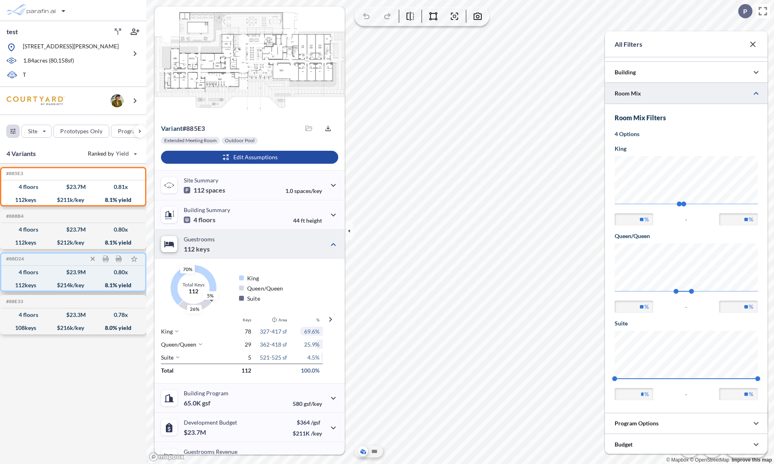
click at [28, 272] on div "4 floors" at bounding box center [29, 272] width 20 height 0
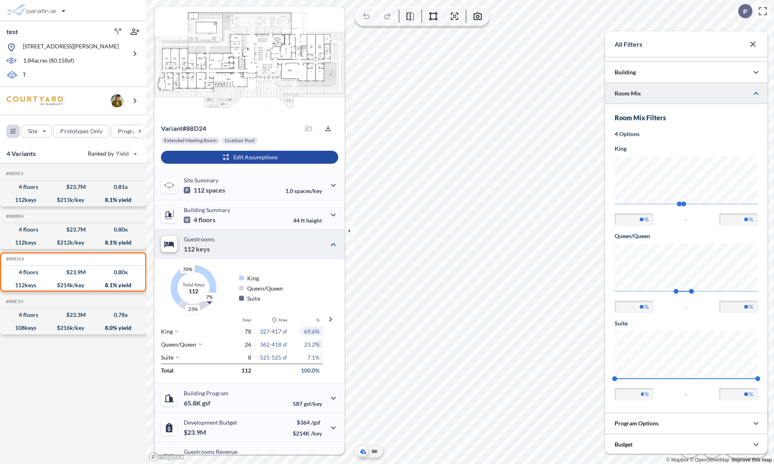
click at [753, 43] on icon "button" at bounding box center [753, 44] width 10 height 10
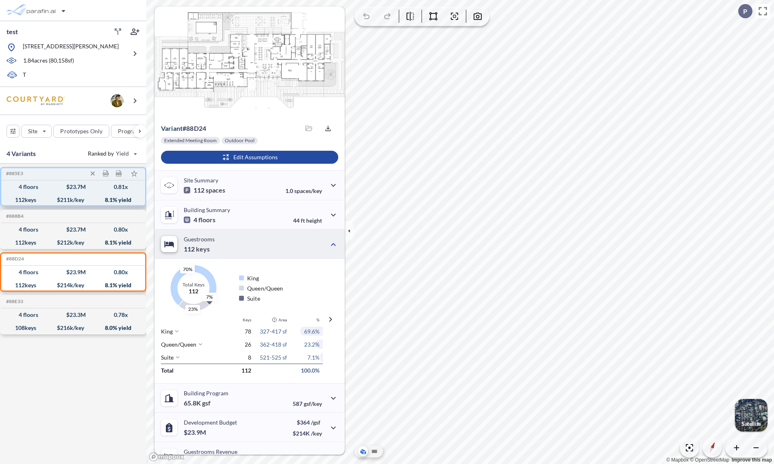
click at [37, 241] on div "112 keys $ 212 k/key 8.1 % yield" at bounding box center [72, 242] width 137 height 13
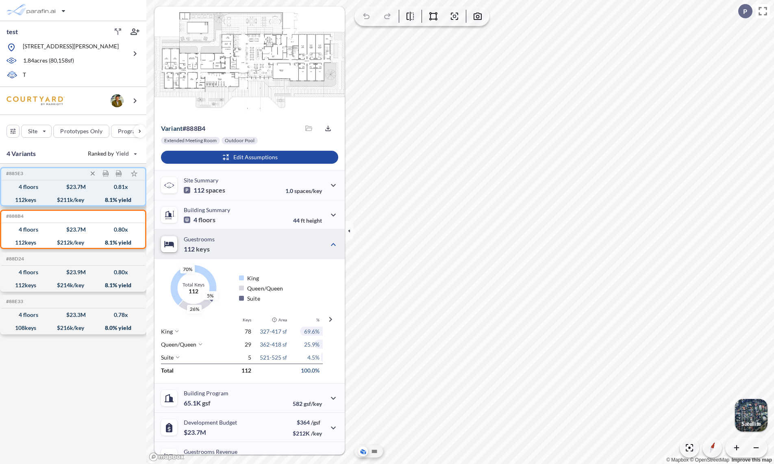
click at [22, 187] on div "4 floors" at bounding box center [29, 187] width 20 height 0
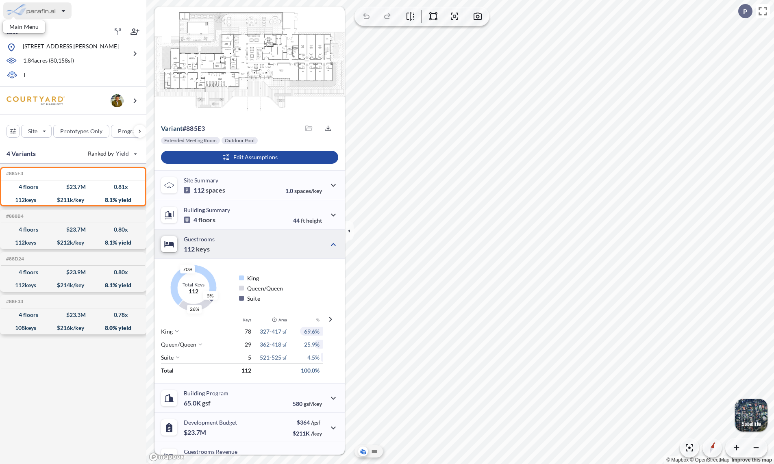
click at [54, 13] on div "button" at bounding box center [37, 10] width 68 height 16
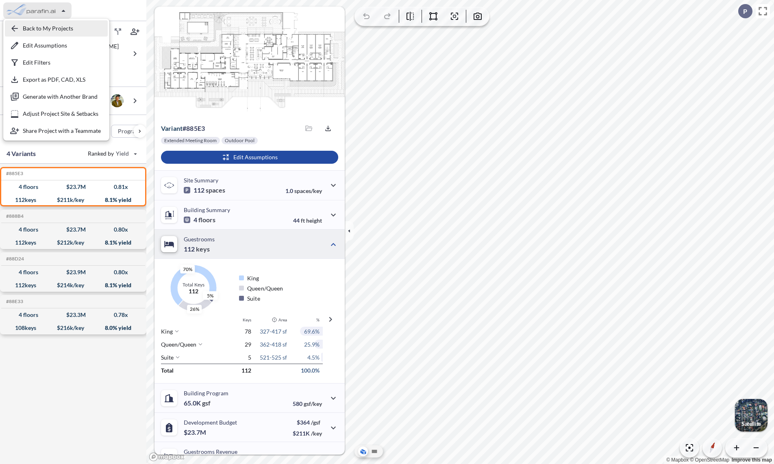
click at [45, 28] on div "button" at bounding box center [56, 28] width 103 height 16
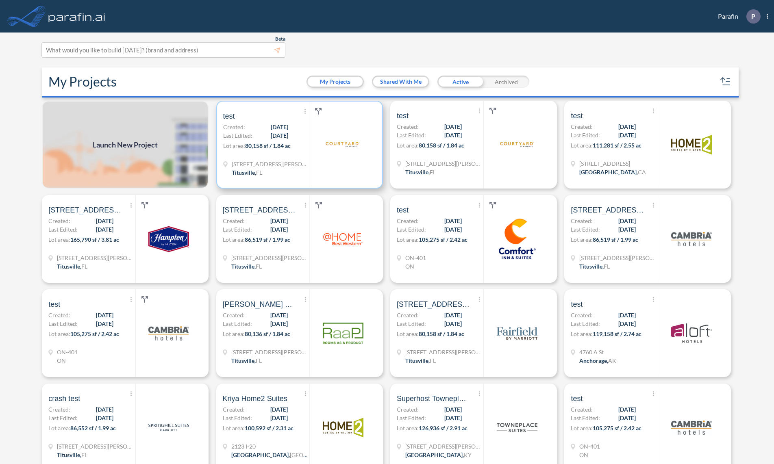
click at [327, 135] on img at bounding box center [342, 144] width 41 height 41
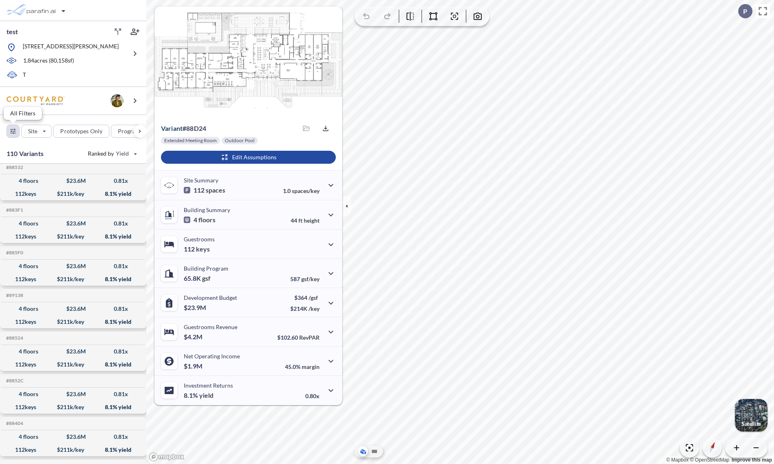
click at [12, 129] on div "button" at bounding box center [13, 131] width 12 height 12
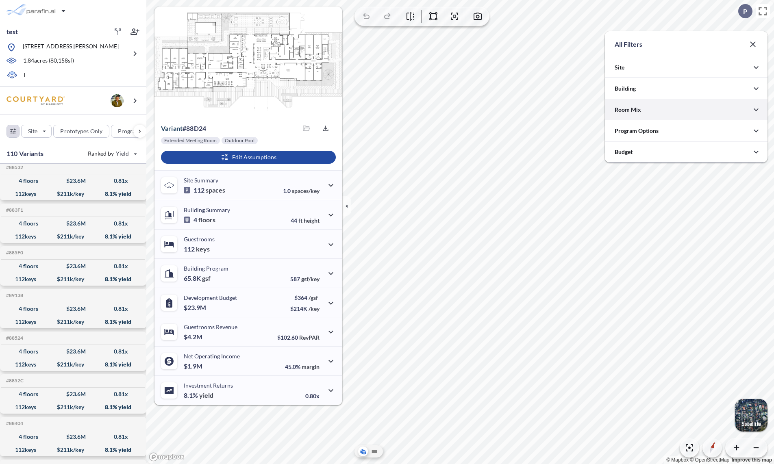
click at [661, 110] on div at bounding box center [686, 109] width 163 height 21
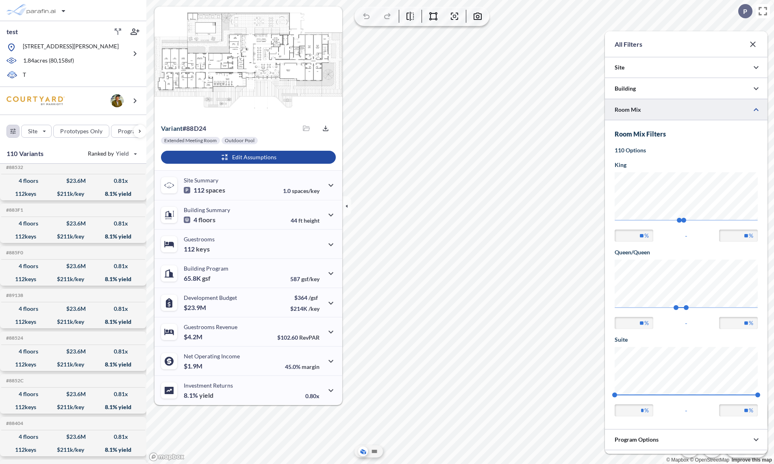
click at [661, 110] on div at bounding box center [686, 109] width 163 height 21
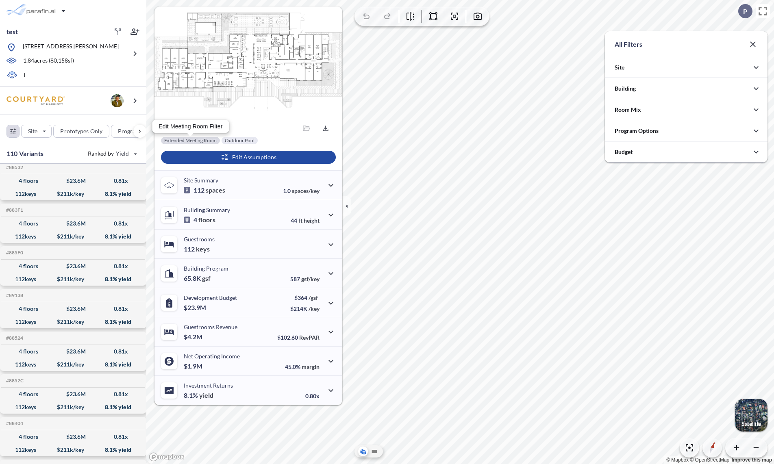
click at [210, 139] on div at bounding box center [190, 140] width 59 height 7
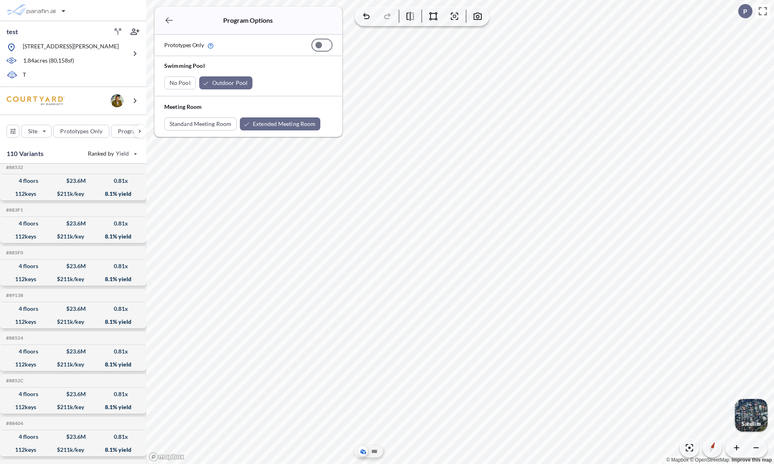
click at [170, 21] on icon "button" at bounding box center [169, 20] width 10 height 10
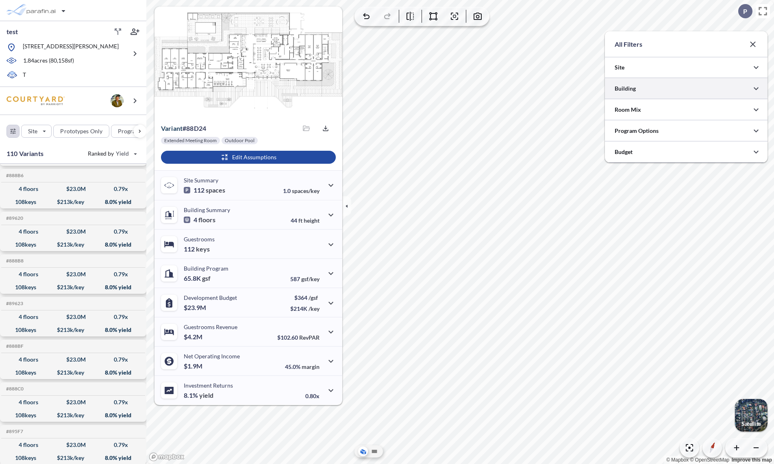
click at [642, 86] on div at bounding box center [686, 88] width 163 height 21
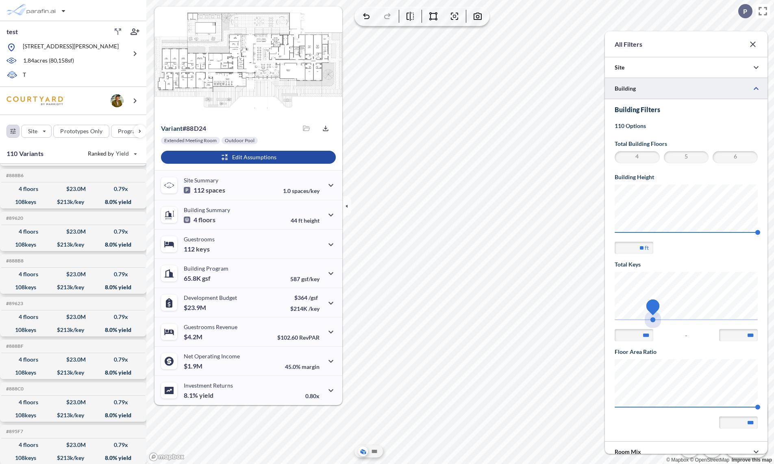
type input "***"
drag, startPoint x: 614, startPoint y: 318, endPoint x: 653, endPoint y: 322, distance: 38.8
click at [653, 322] on span "112 112" at bounding box center [686, 323] width 143 height 6
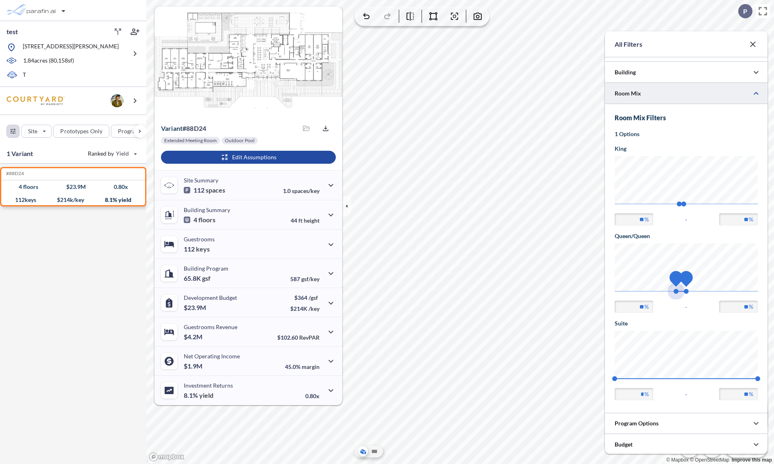
type input "**"
drag, startPoint x: 677, startPoint y: 289, endPoint x: 681, endPoint y: 293, distance: 5.2
click at [681, 293] on span "24 25" at bounding box center [686, 294] width 143 height 6
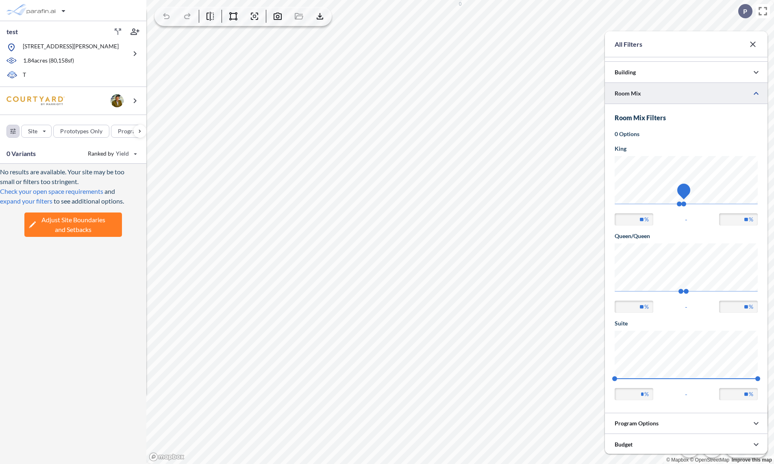
type input "**"
click at [688, 206] on span "71" at bounding box center [688, 204] width 5 height 5
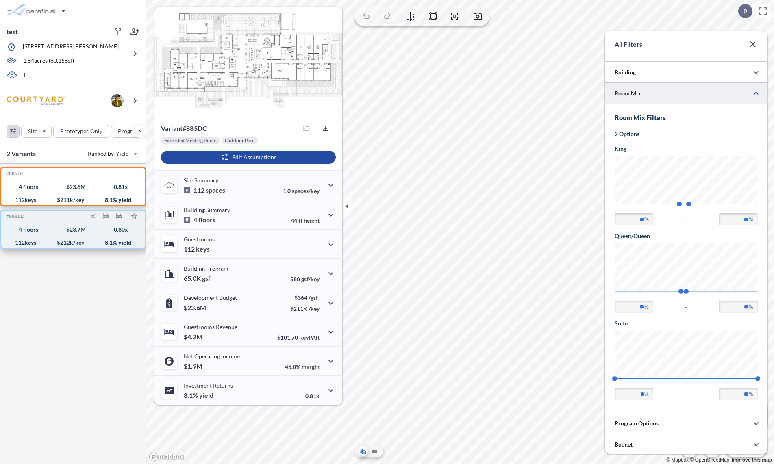
click at [48, 235] on div "4 floors $ 23.7 M 0.80 x" at bounding box center [72, 229] width 137 height 13
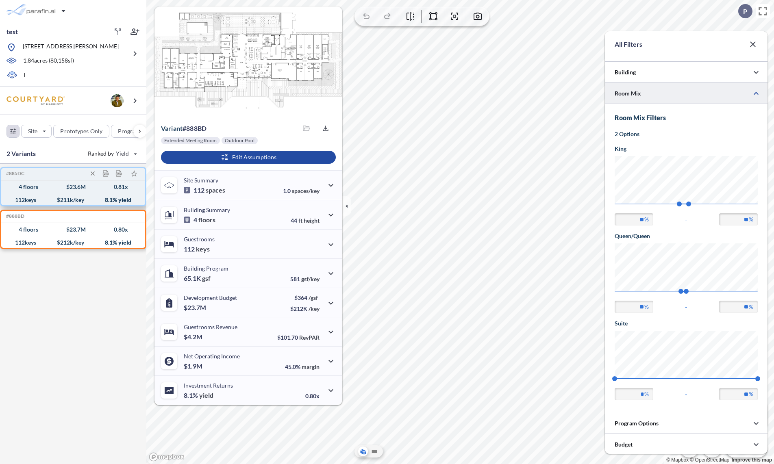
click at [24, 194] on div "112 keys $ 211 k/key 8.1 % yield" at bounding box center [72, 200] width 137 height 13
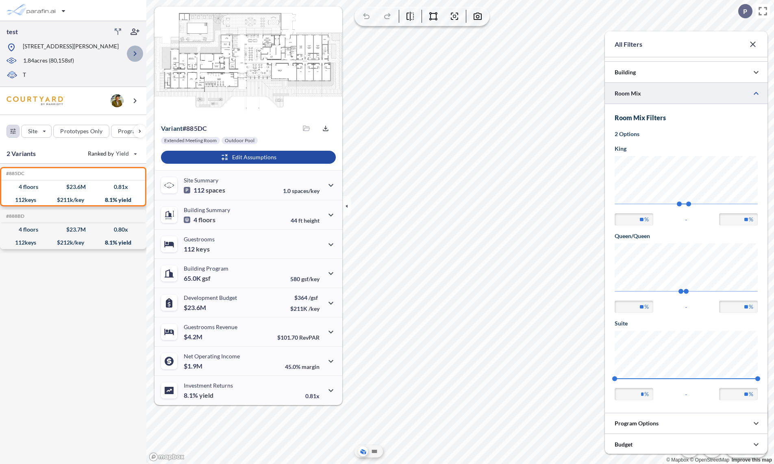
click at [136, 52] on icon "button" at bounding box center [135, 54] width 10 height 10
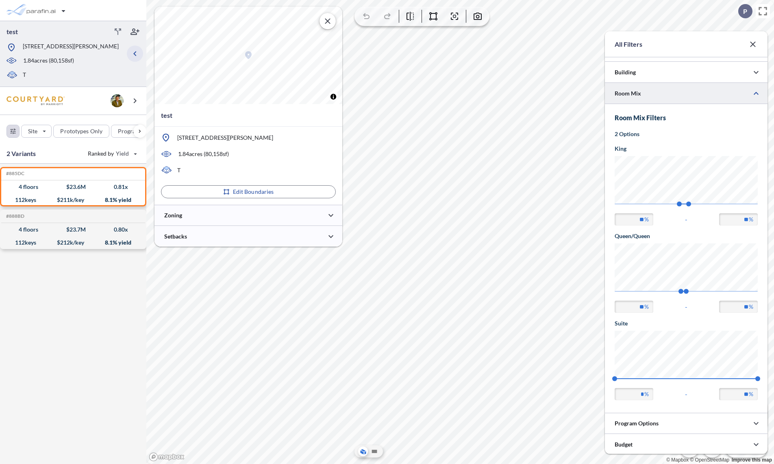
click at [136, 52] on icon "button" at bounding box center [135, 54] width 10 height 10
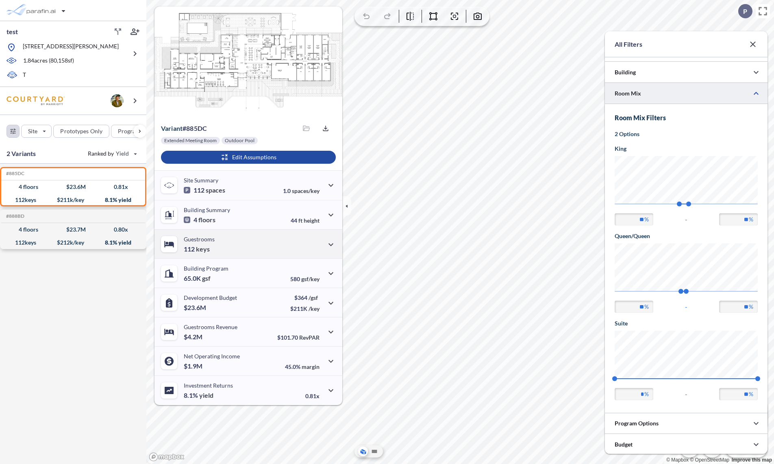
click at [201, 245] on span "keys" at bounding box center [203, 249] width 14 height 8
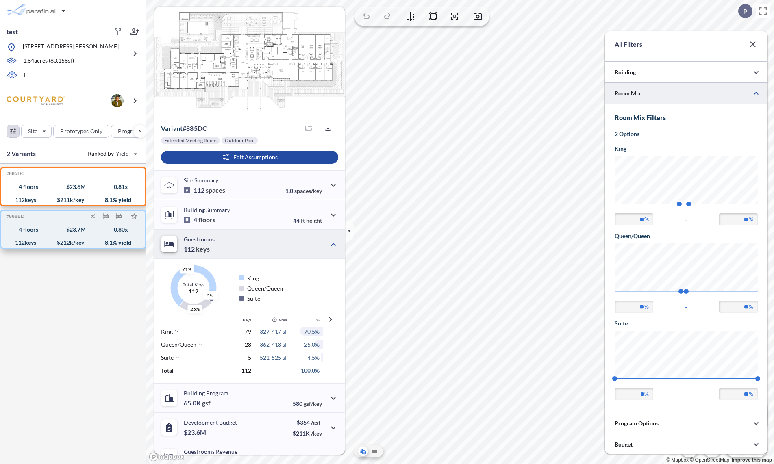
click at [41, 238] on div "112 keys $ 212 k/key 8.1 % yield" at bounding box center [72, 242] width 137 height 13
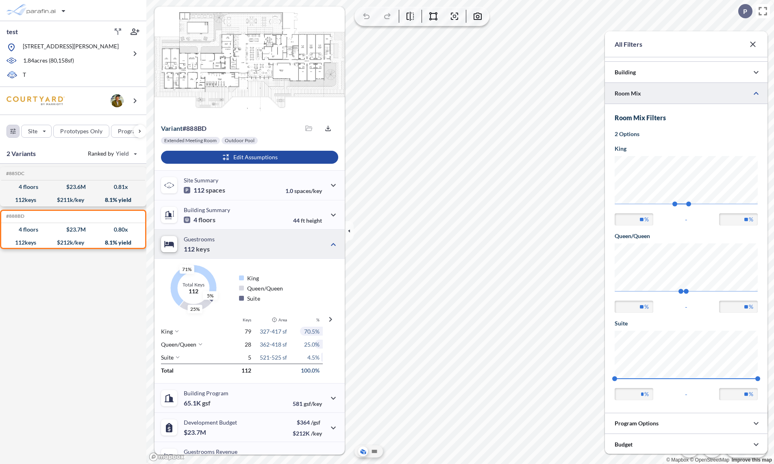
click at [176, 357] on icon at bounding box center [177, 357] width 5 height 5
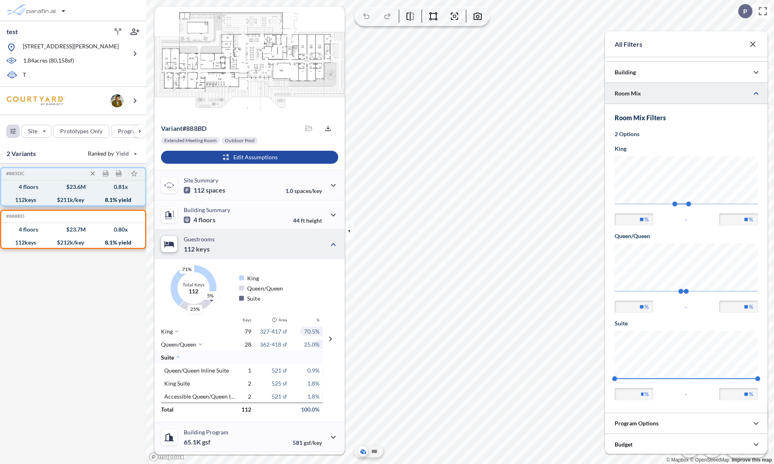
click at [46, 194] on div "112 keys $ 211 k/key 8.1 % yield" at bounding box center [72, 200] width 137 height 13
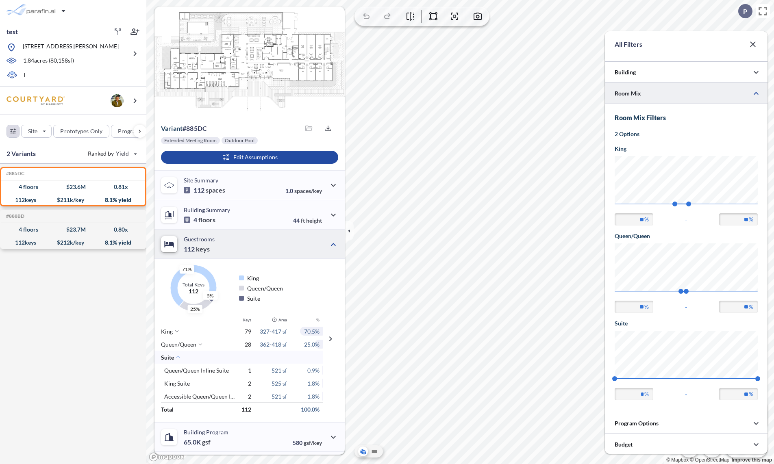
click at [178, 356] on icon at bounding box center [178, 357] width 5 height 5
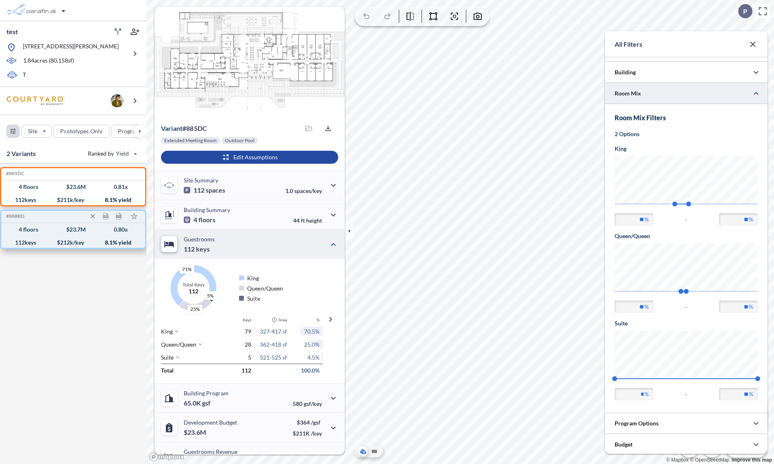
click at [74, 243] on div "$ 212 k/key" at bounding box center [70, 243] width 27 height 0
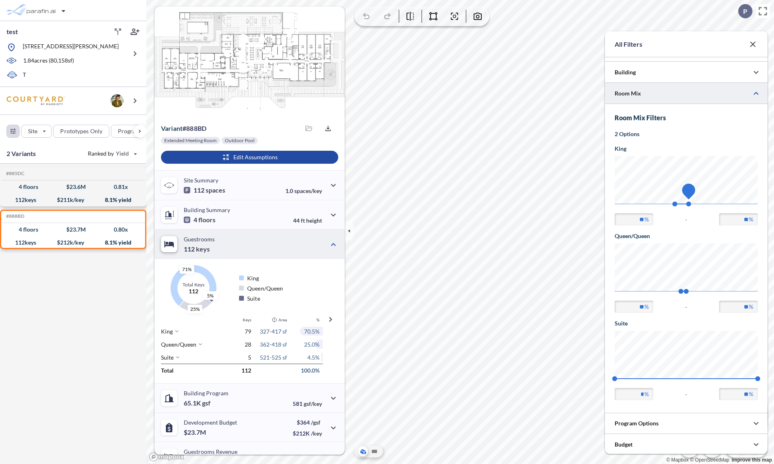
type input "**"
click at [693, 205] on span "72" at bounding box center [693, 204] width 5 height 5
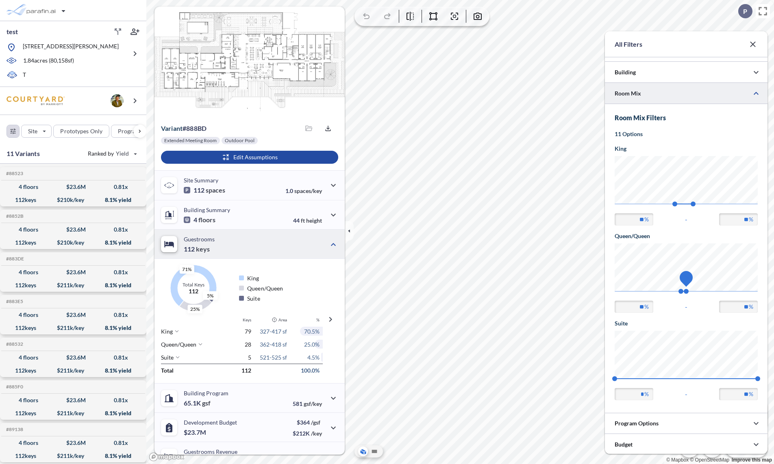
type input "**"
drag, startPoint x: 686, startPoint y: 293, endPoint x: 694, endPoint y: 292, distance: 7.4
click at [694, 292] on span "26" at bounding box center [691, 291] width 5 height 5
type input "**"
click at [677, 291] on span "23" at bounding box center [676, 291] width 5 height 5
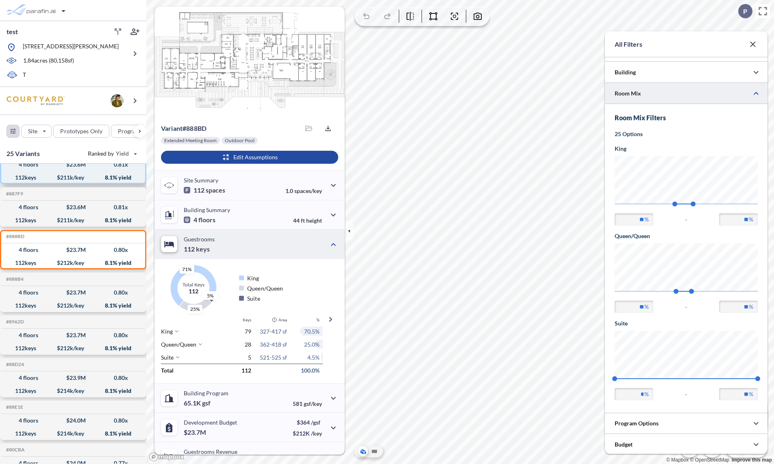
scroll to position [768, 0]
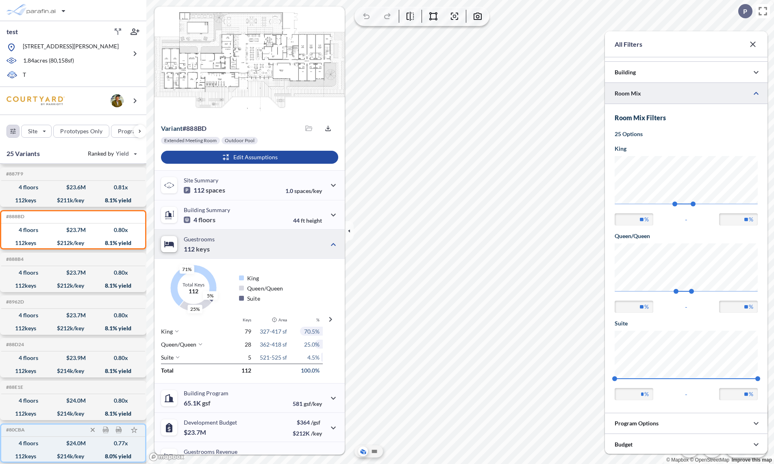
click at [38, 433] on div "#80CBA Development Report Design Report" at bounding box center [73, 430] width 144 height 13
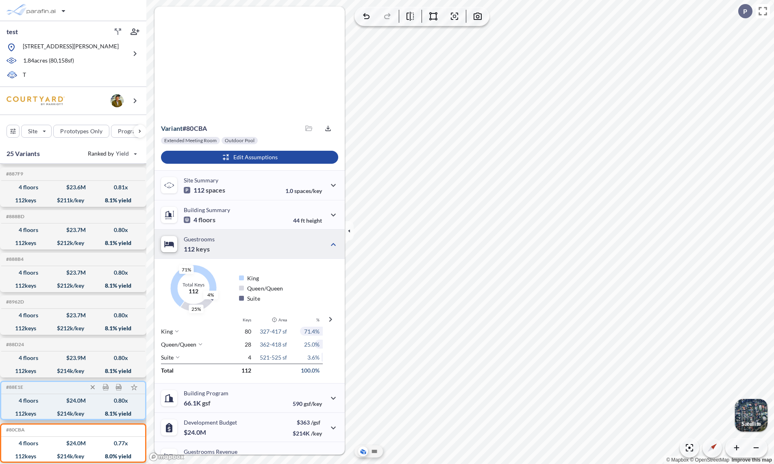
click at [42, 402] on div "4 floors $ 24.0 M 0.80 x" at bounding box center [72, 400] width 137 height 13
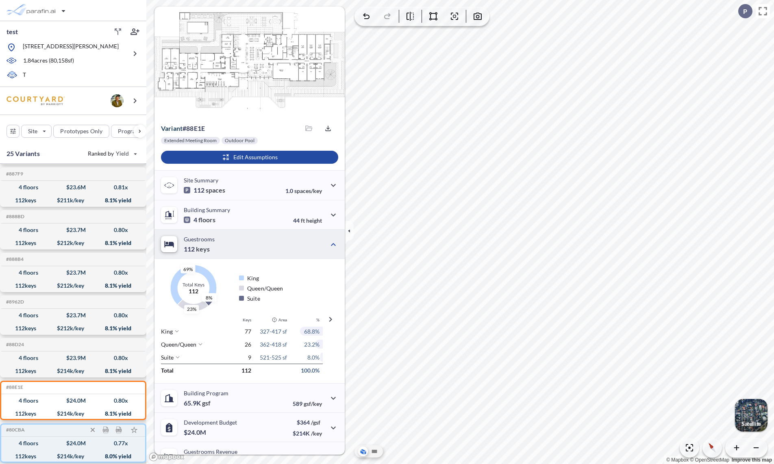
click at [54, 441] on div "4 floors $ 24.0 M 0.77 x" at bounding box center [72, 443] width 137 height 13
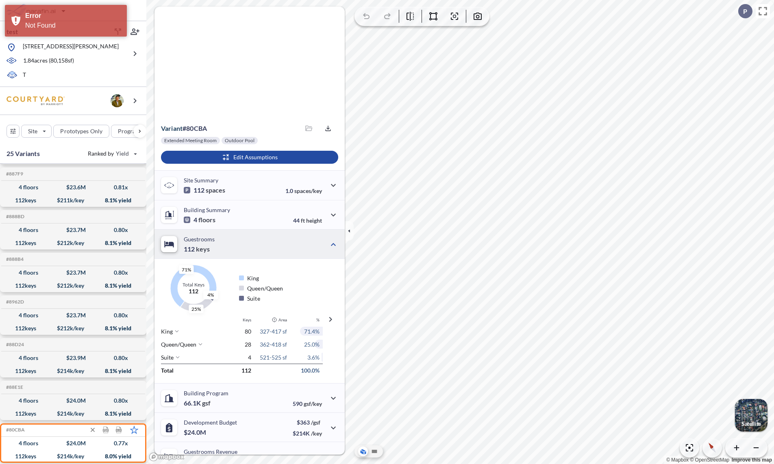
click at [133, 427] on polygon at bounding box center [134, 430] width 7 height 7
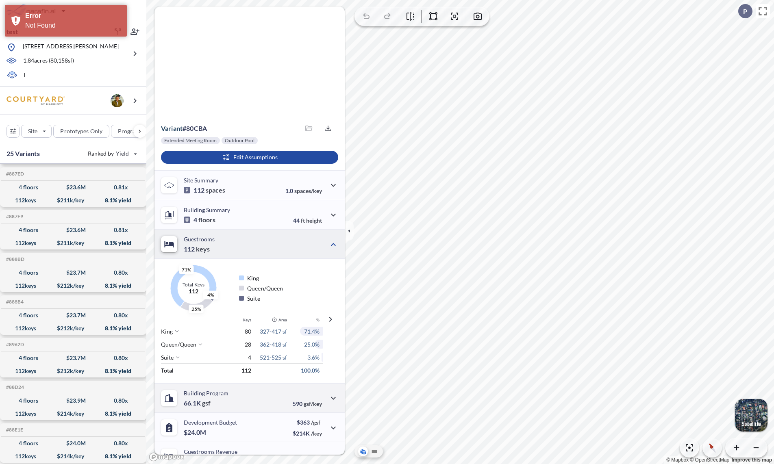
scroll to position [0, 0]
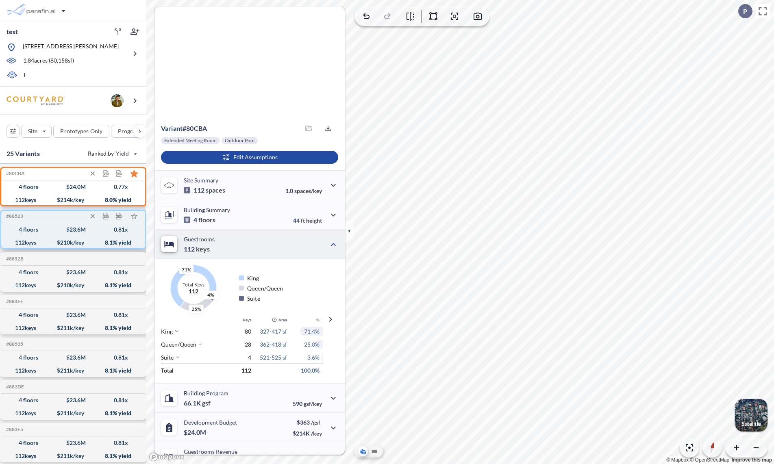
click at [50, 242] on div "112 keys $ 210 k/key 8.1 % yield" at bounding box center [72, 242] width 137 height 13
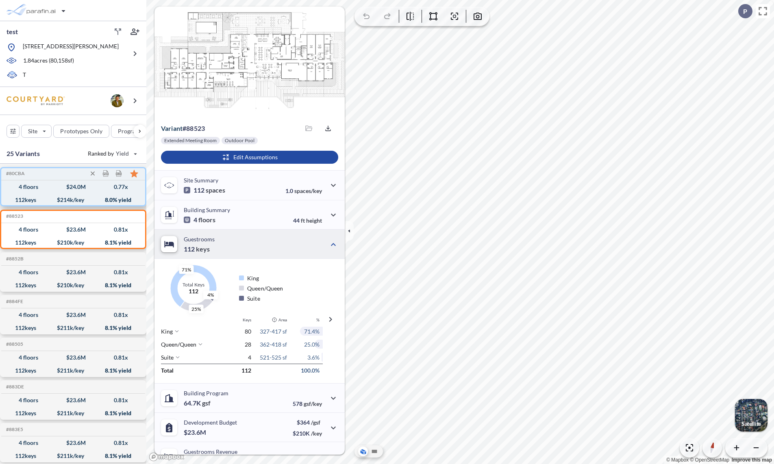
click at [33, 193] on div "4 floors $ 24.0 M 0.77 x" at bounding box center [72, 187] width 137 height 13
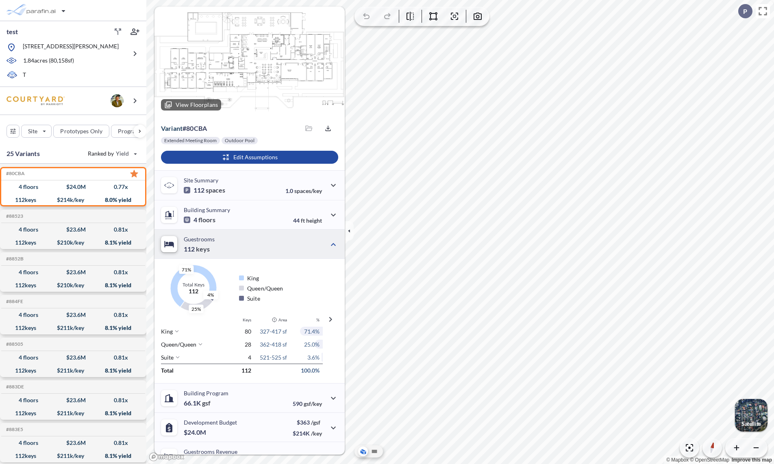
click at [237, 68] on preview at bounding box center [250, 62] width 190 height 111
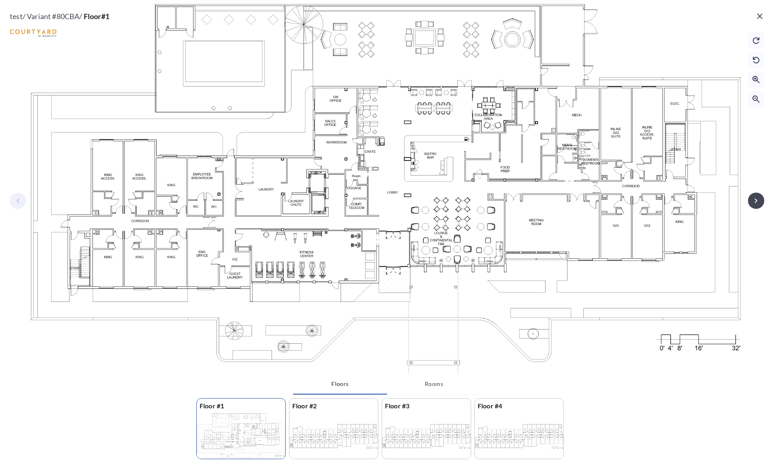
click at [325, 442] on preview at bounding box center [333, 436] width 89 height 46
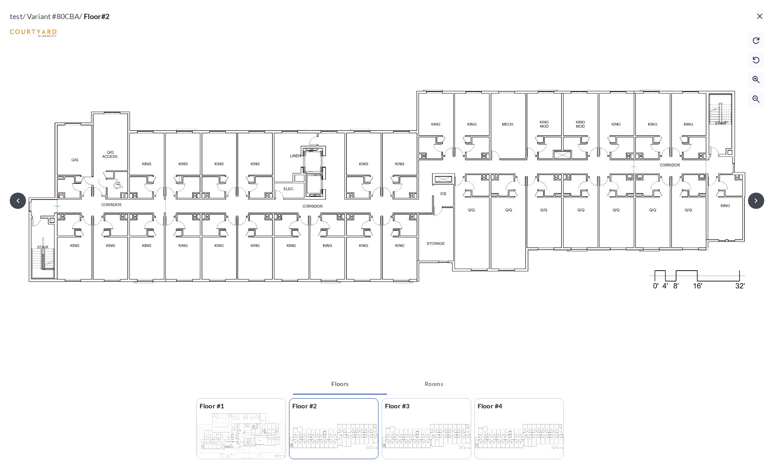
click at [450, 413] on p "Floor #3" at bounding box center [426, 406] width 89 height 15
click at [507, 422] on preview at bounding box center [519, 436] width 89 height 46
click at [255, 429] on preview at bounding box center [241, 436] width 89 height 46
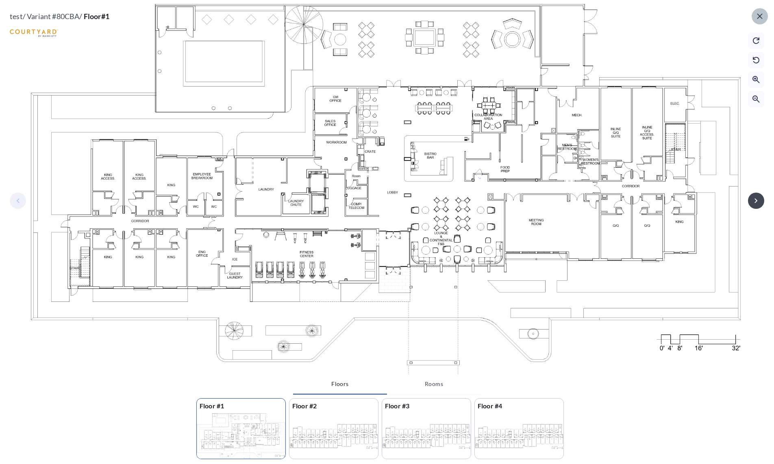
click at [761, 15] on icon "button" at bounding box center [759, 15] width 5 height 5
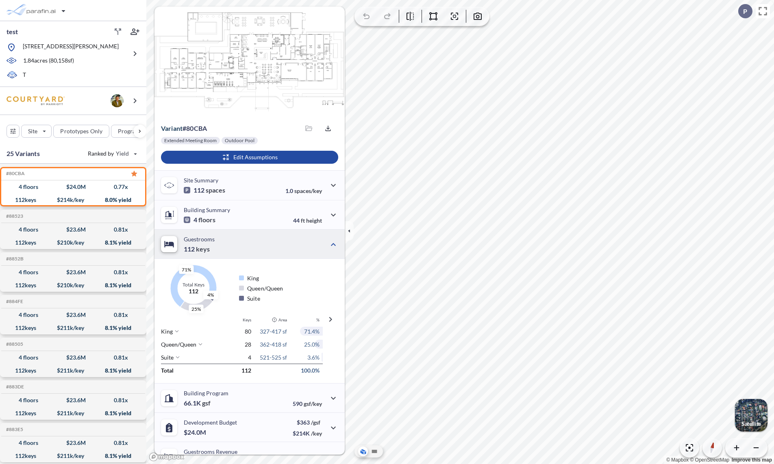
click at [177, 355] on icon at bounding box center [177, 357] width 5 height 5
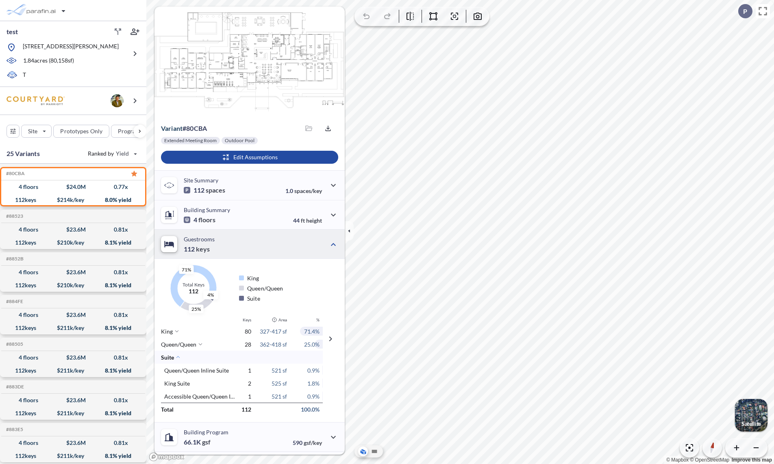
click at [199, 346] on icon at bounding box center [200, 344] width 5 height 5
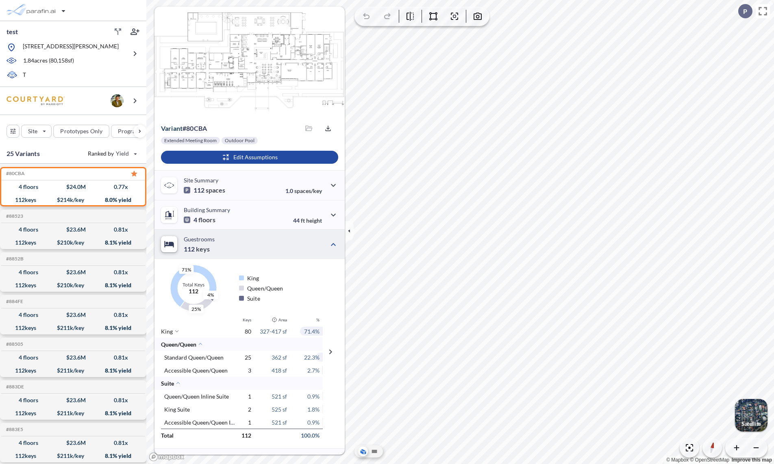
click at [177, 331] on icon at bounding box center [176, 331] width 5 height 5
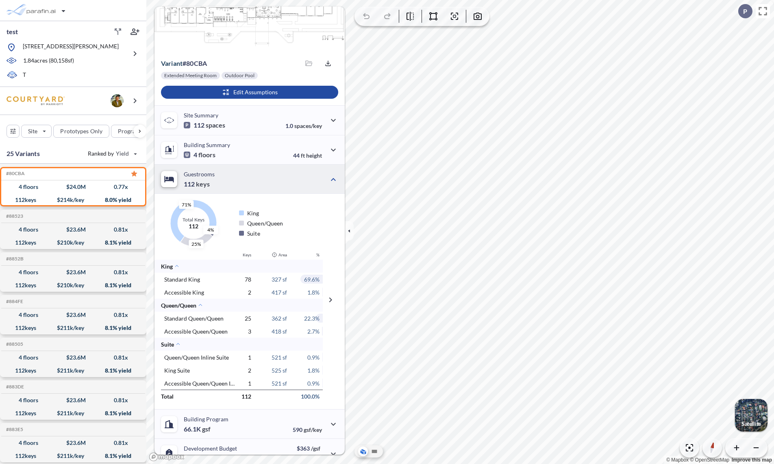
scroll to position [98, 0]
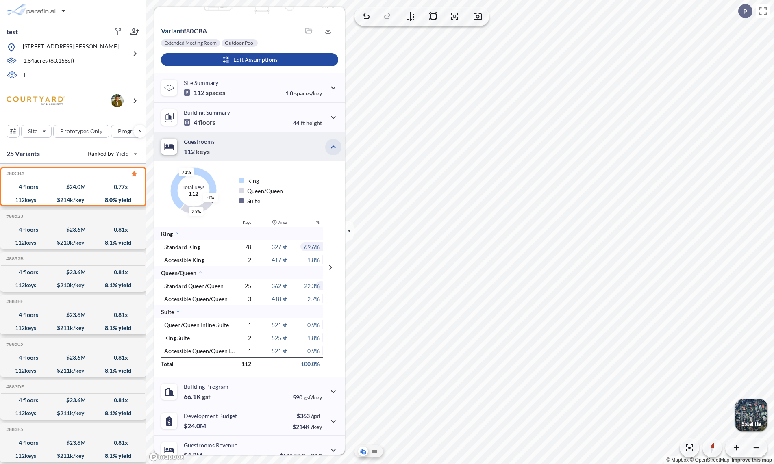
click at [332, 148] on icon "button" at bounding box center [334, 147] width 10 height 10
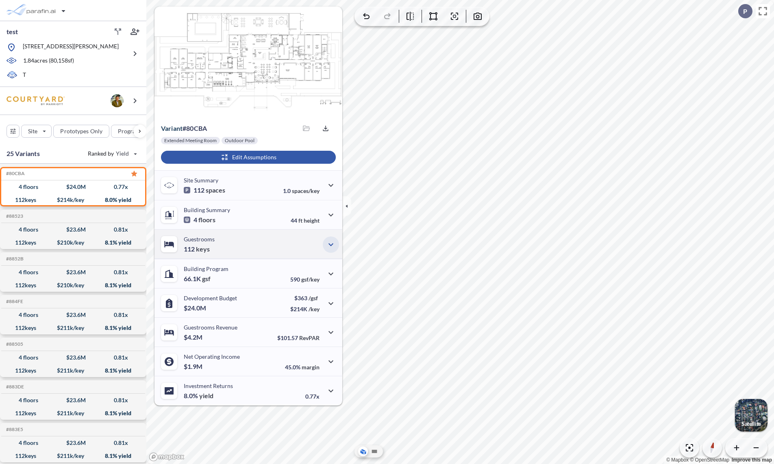
scroll to position [0, 0]
click at [330, 241] on icon "button" at bounding box center [331, 245] width 10 height 10
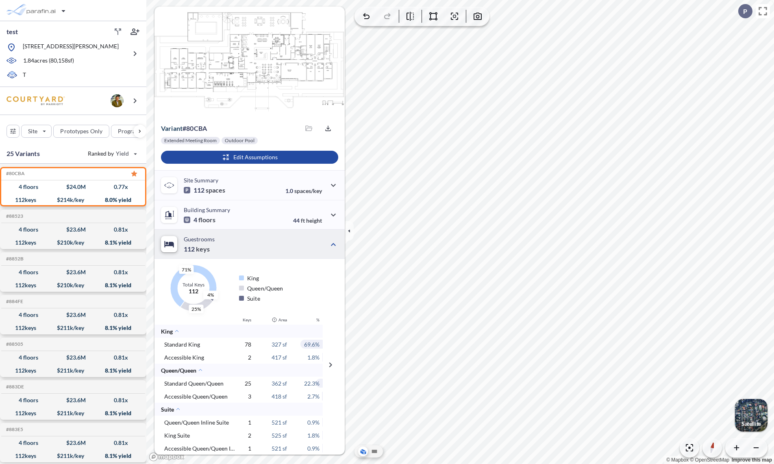
click at [178, 333] on icon at bounding box center [176, 331] width 5 height 5
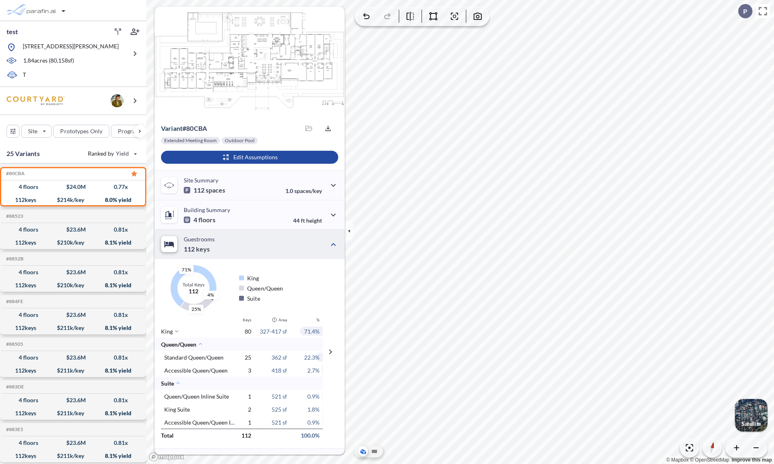
click at [203, 343] on icon at bounding box center [200, 344] width 5 height 5
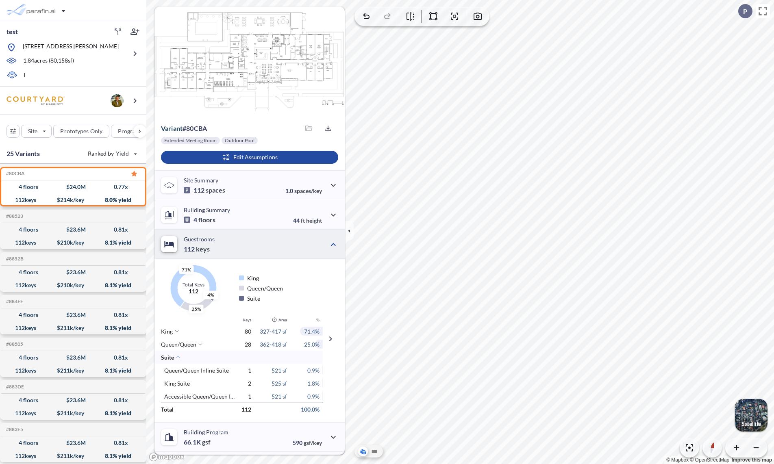
click at [179, 355] on icon at bounding box center [178, 357] width 5 height 5
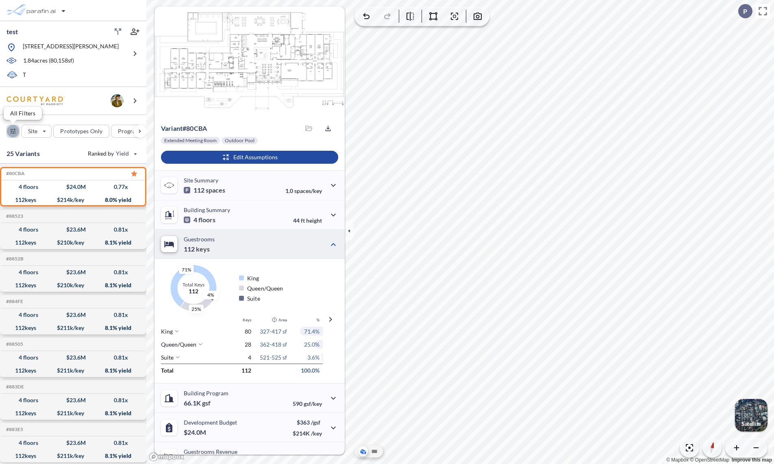
click at [13, 133] on div "button" at bounding box center [13, 131] width 12 height 12
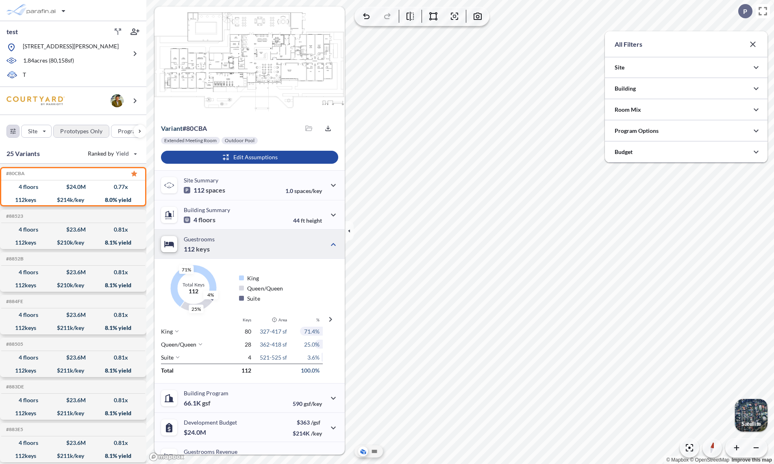
scroll to position [406586, 406423]
click at [624, 112] on div at bounding box center [686, 109] width 163 height 21
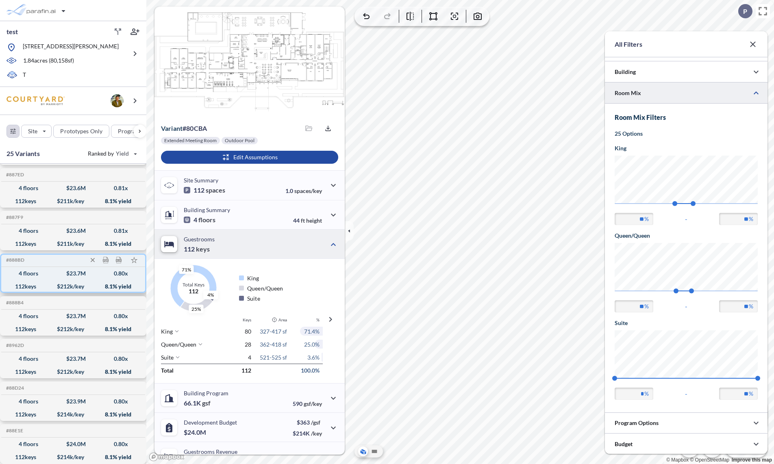
scroll to position [768, 0]
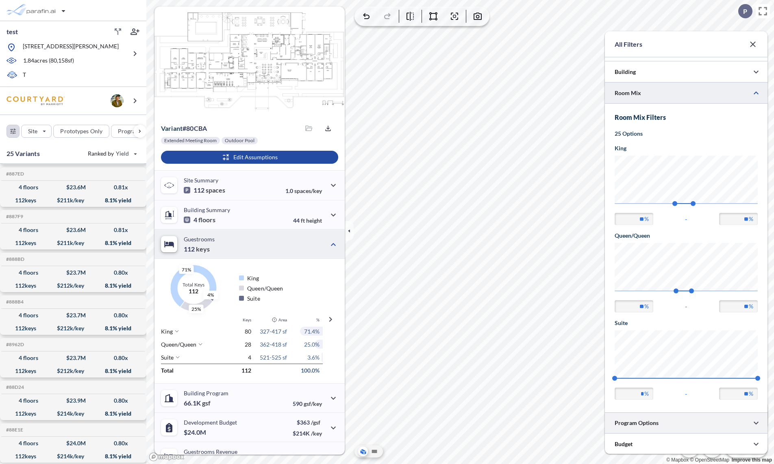
click at [663, 425] on div at bounding box center [686, 423] width 163 height 21
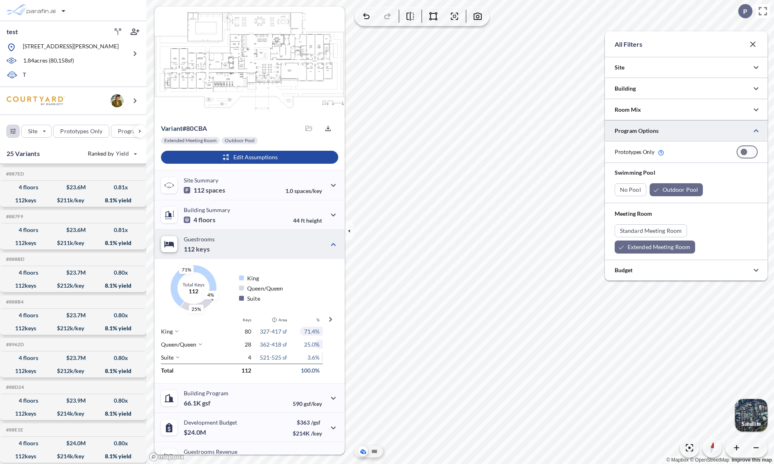
scroll to position [0, 0]
click at [651, 105] on div at bounding box center [686, 109] width 163 height 21
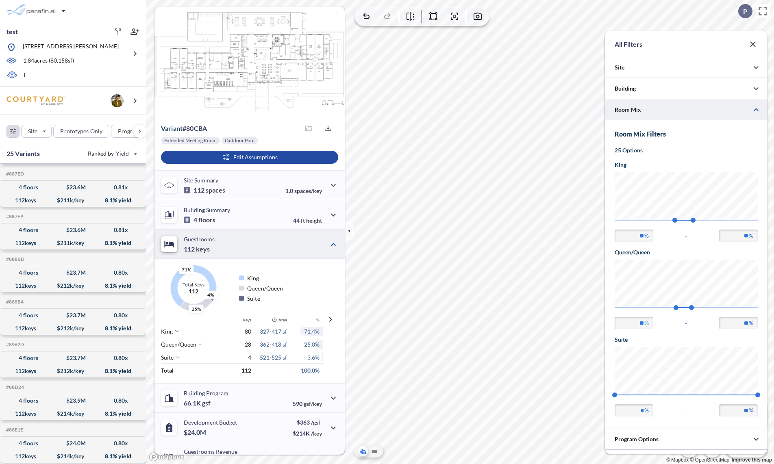
scroll to position [309, 163]
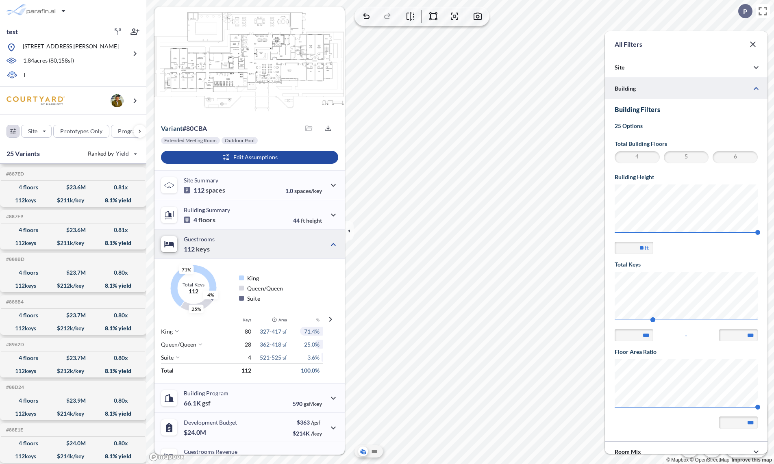
click at [658, 85] on div at bounding box center [686, 88] width 163 height 21
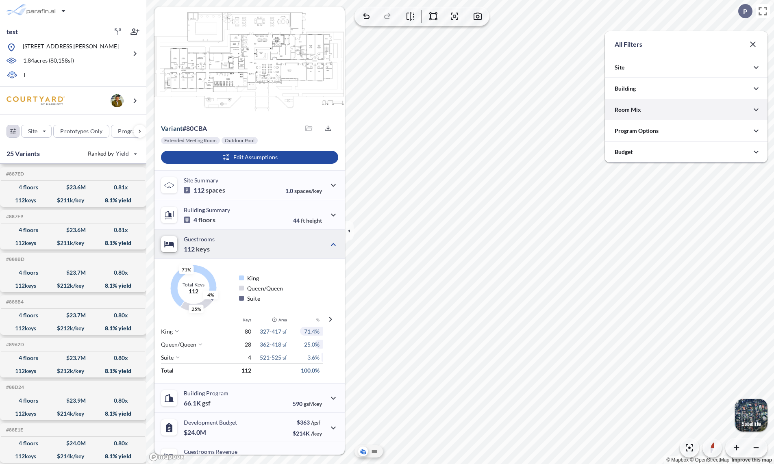
click at [649, 105] on div at bounding box center [686, 109] width 163 height 21
